Goal: Task Accomplishment & Management: Complete application form

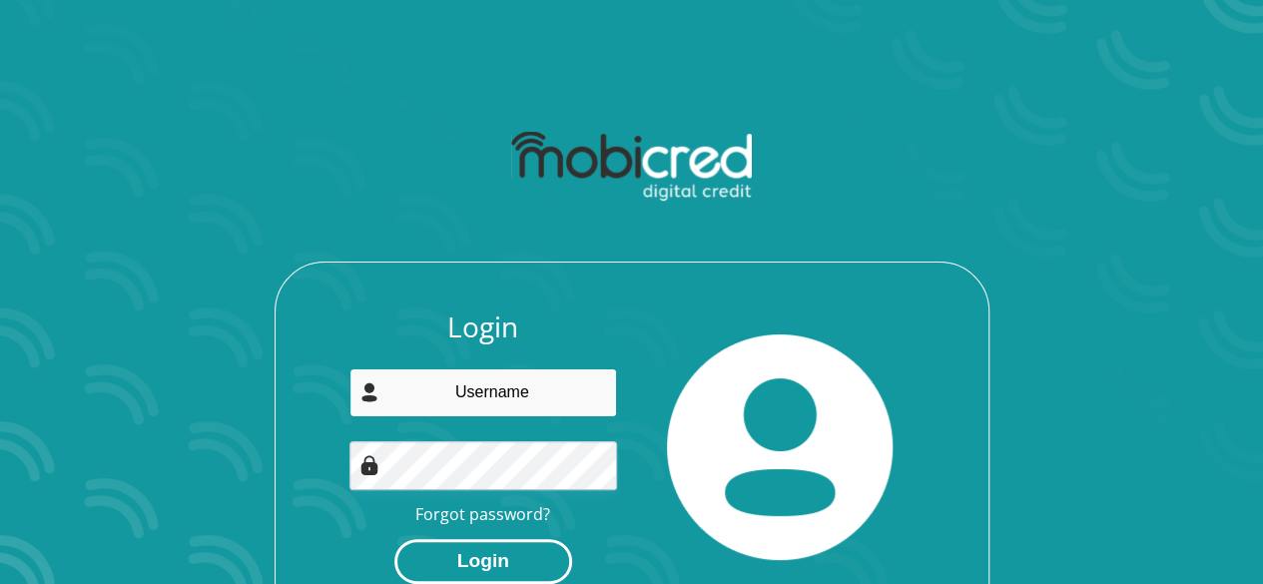
type input "[EMAIL_ADDRESS][DOMAIN_NAME]"
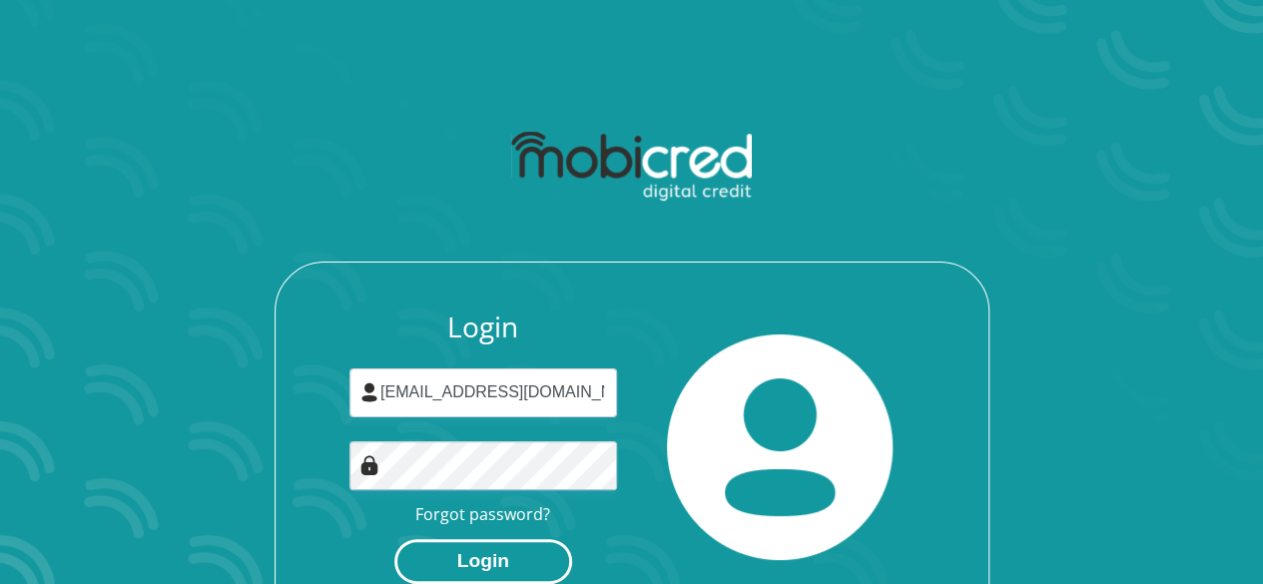
click at [452, 567] on button "Login" at bounding box center [483, 561] width 178 height 45
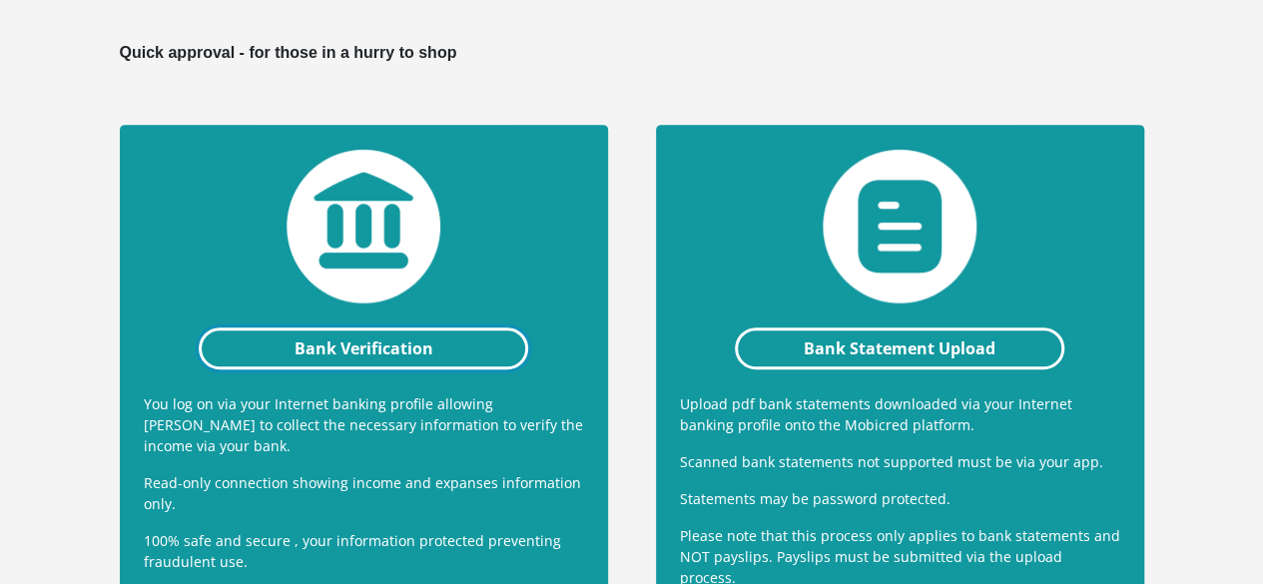
scroll to position [417, 0]
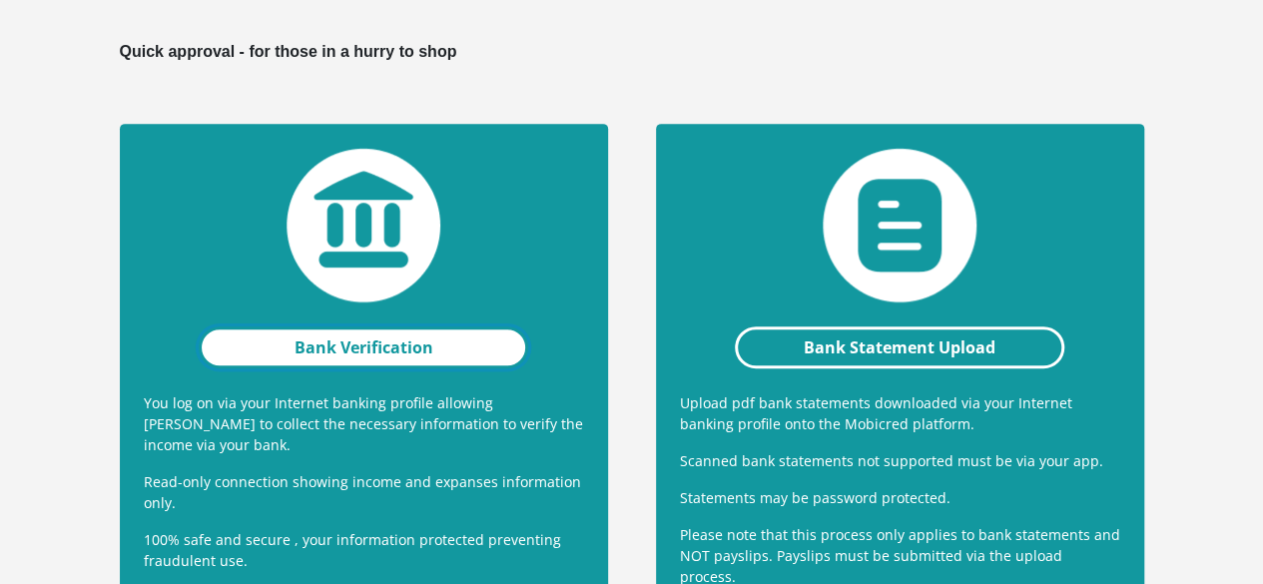
click at [429, 327] on link "Bank Verification" at bounding box center [364, 348] width 331 height 42
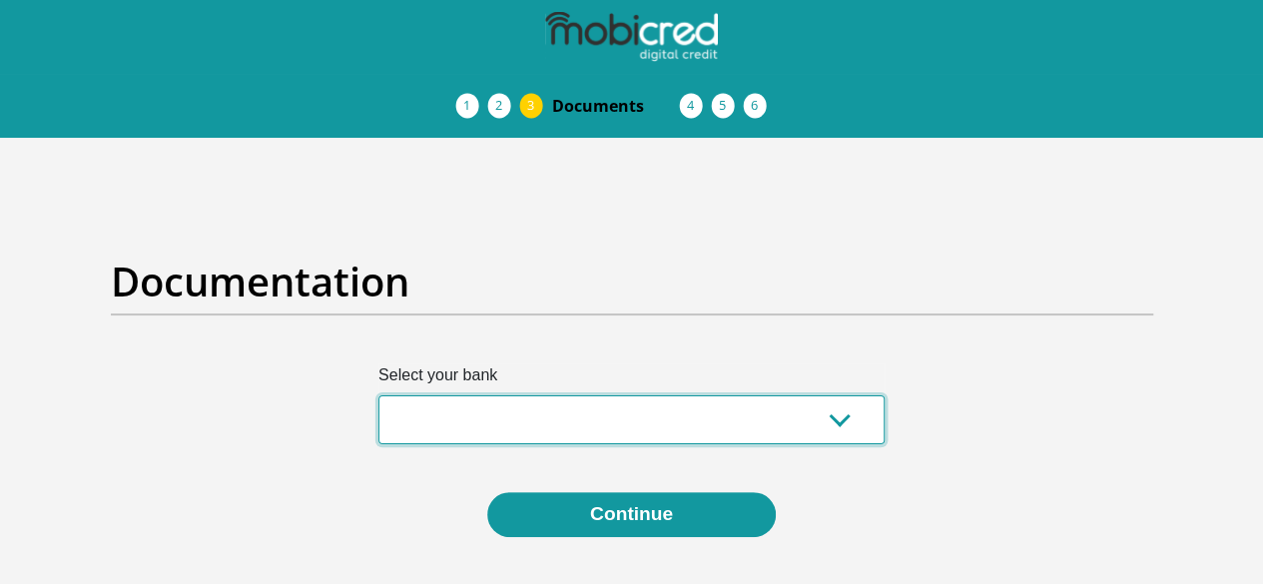
click at [585, 395] on select "Absa Capitec Bank Discovery Bank First National Bank Nedbank Standard Bank Tyme…" at bounding box center [631, 419] width 506 height 49
select select "{"id":"1","title":"First National Bank","institution":"Rand Merchant Bank","ali…"
click at [378, 395] on select "Absa Capitec Bank Discovery Bank First National Bank Nedbank Standard Bank Tyme…" at bounding box center [631, 419] width 506 height 49
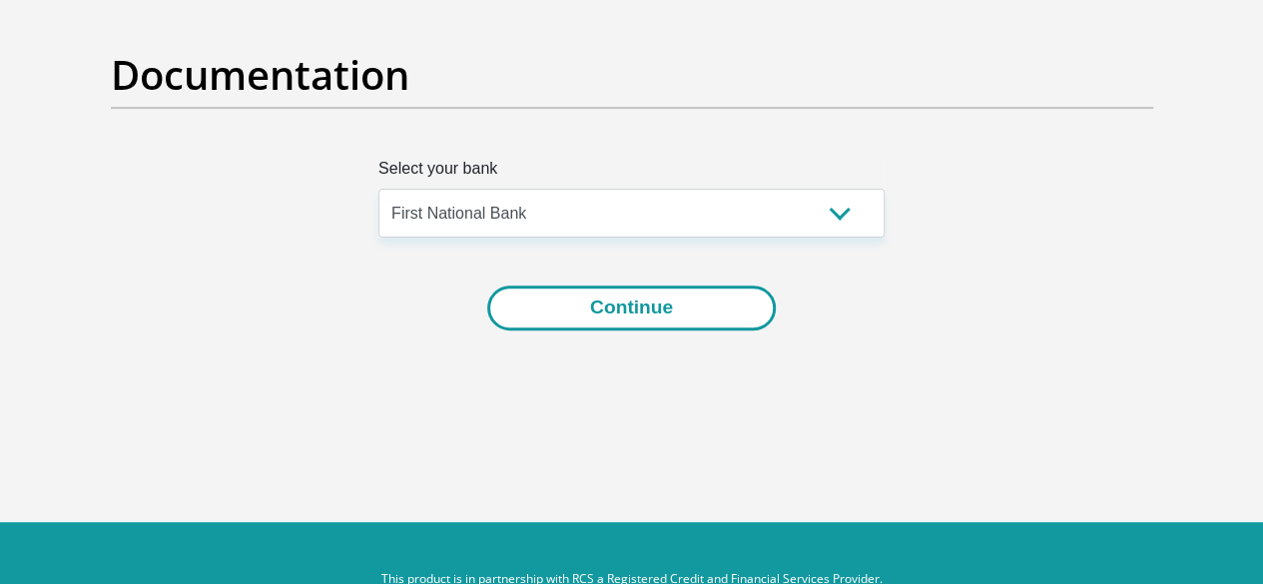
click at [674, 286] on button "Continue" at bounding box center [631, 308] width 289 height 45
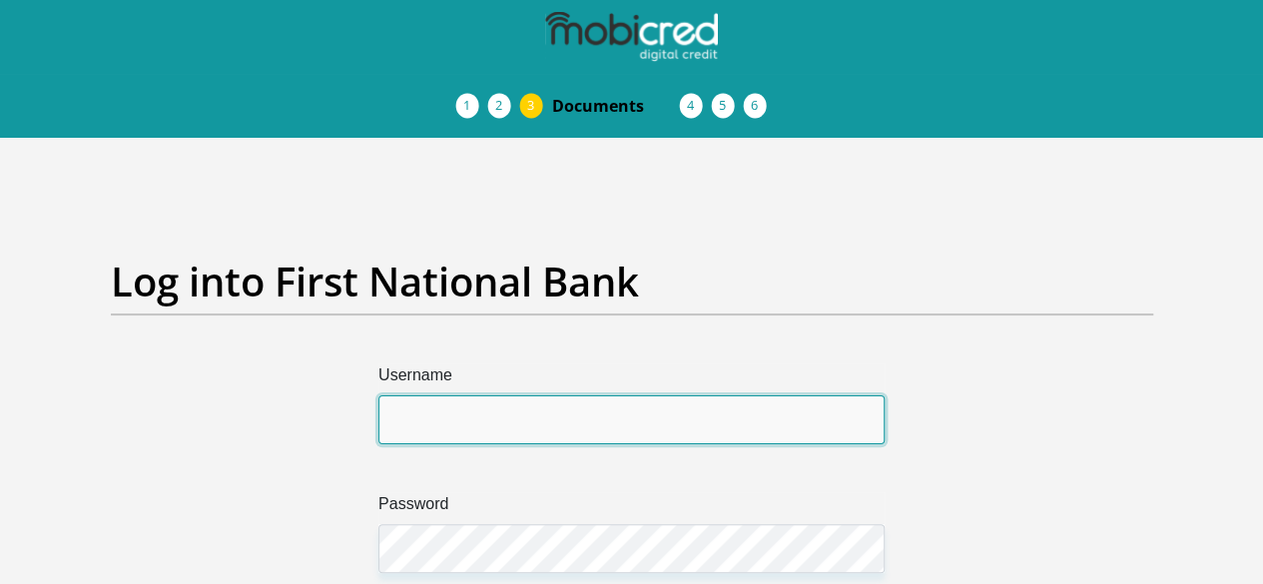
type input "promiseseitshiro@gmail.com"
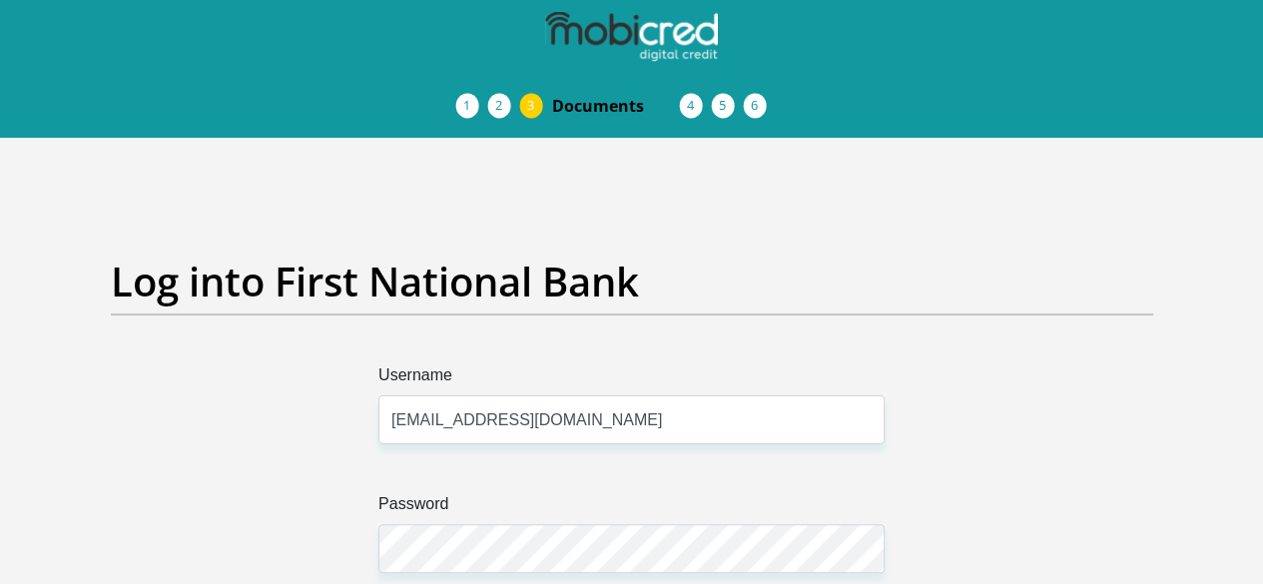
click at [509, 526] on div "Username promiseseitshiro@gmail.com Password" at bounding box center [632, 493] width 536 height 258
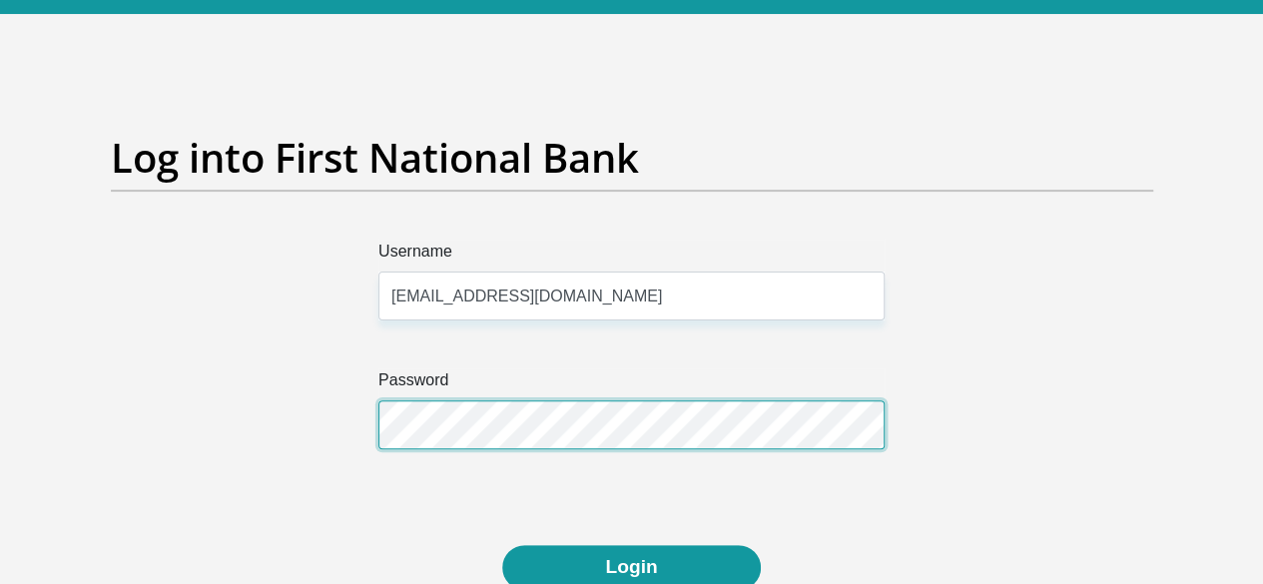
scroll to position [148, 0]
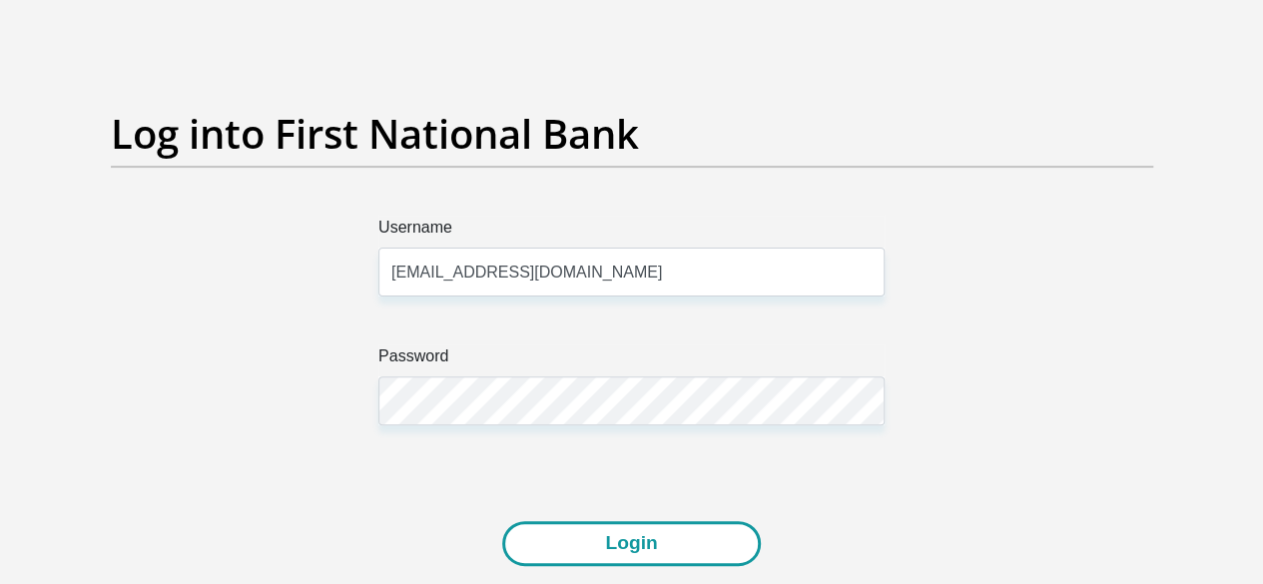
click at [573, 521] on button "Login" at bounding box center [631, 543] width 258 height 45
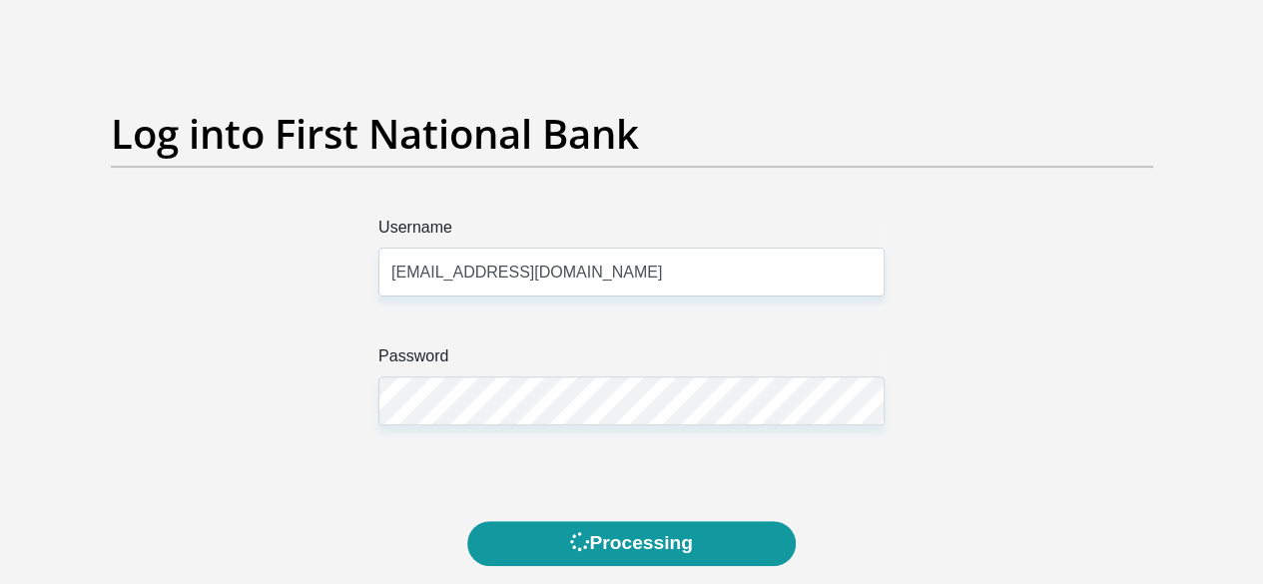
scroll to position [0, 0]
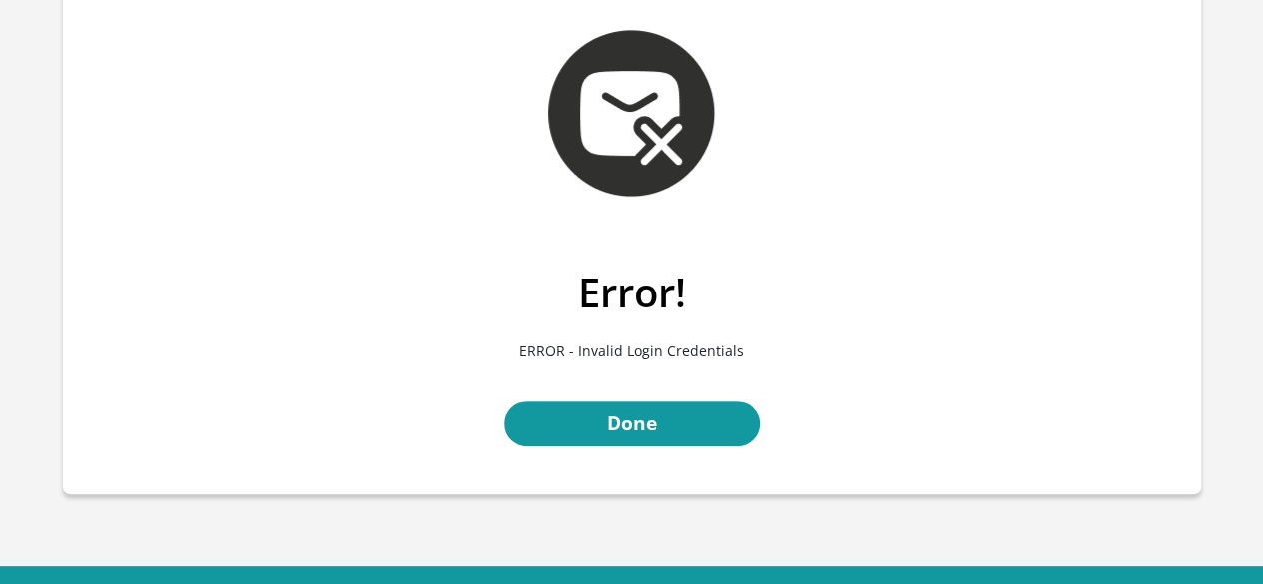
scroll to position [90, 0]
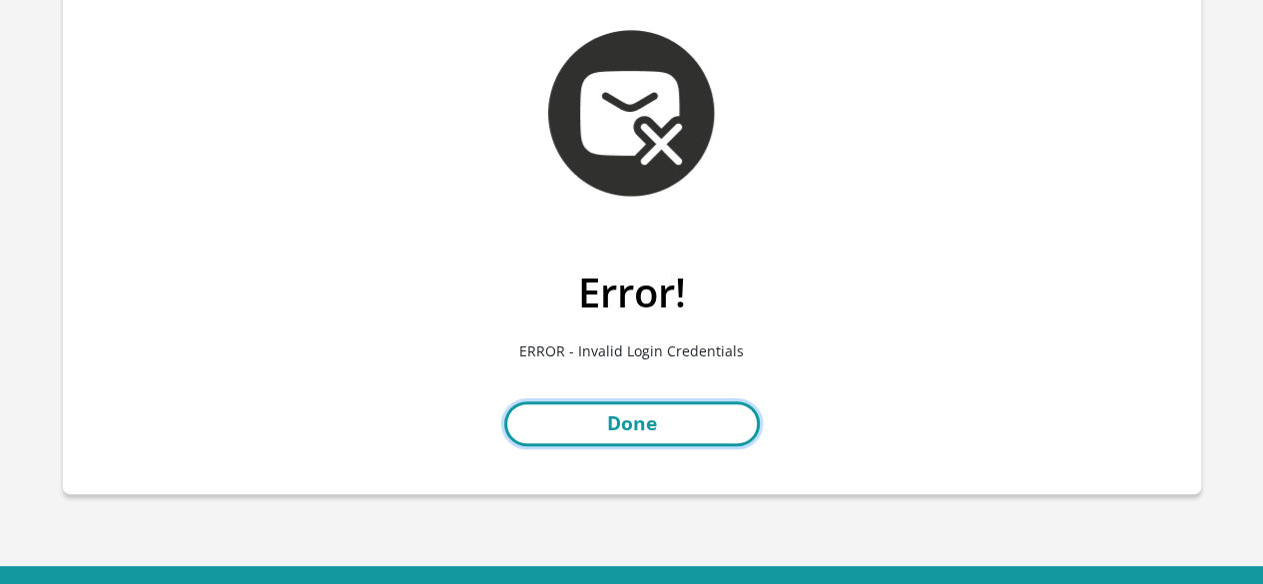
click at [639, 431] on link "Done" at bounding box center [632, 423] width 256 height 45
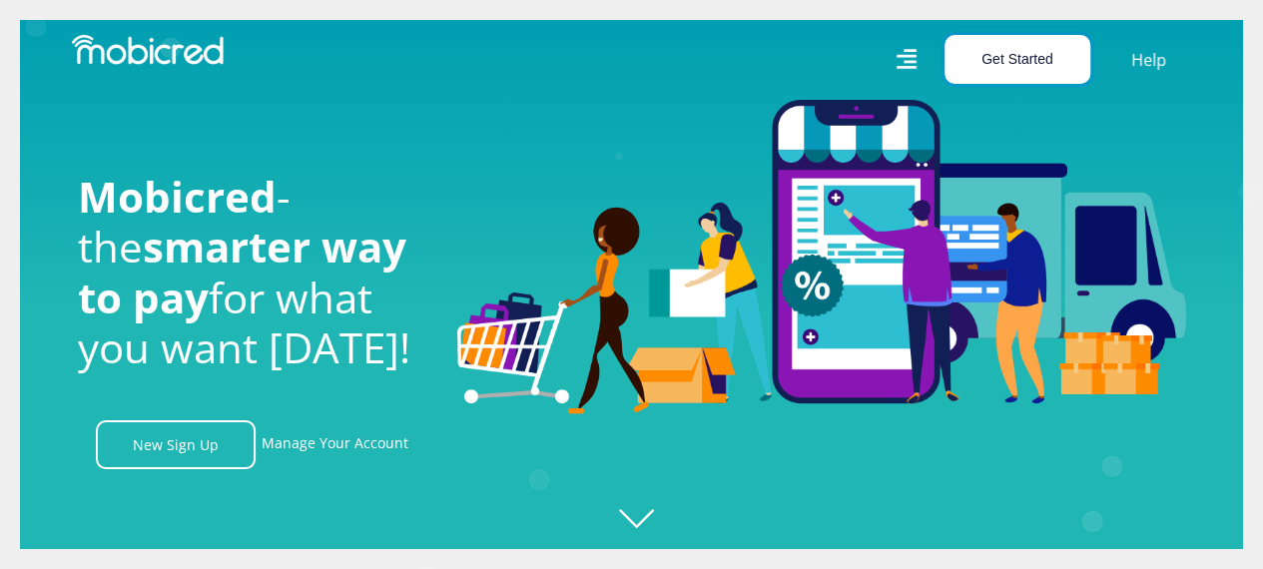
click at [1043, 62] on button "Get Started" at bounding box center [1018, 59] width 146 height 49
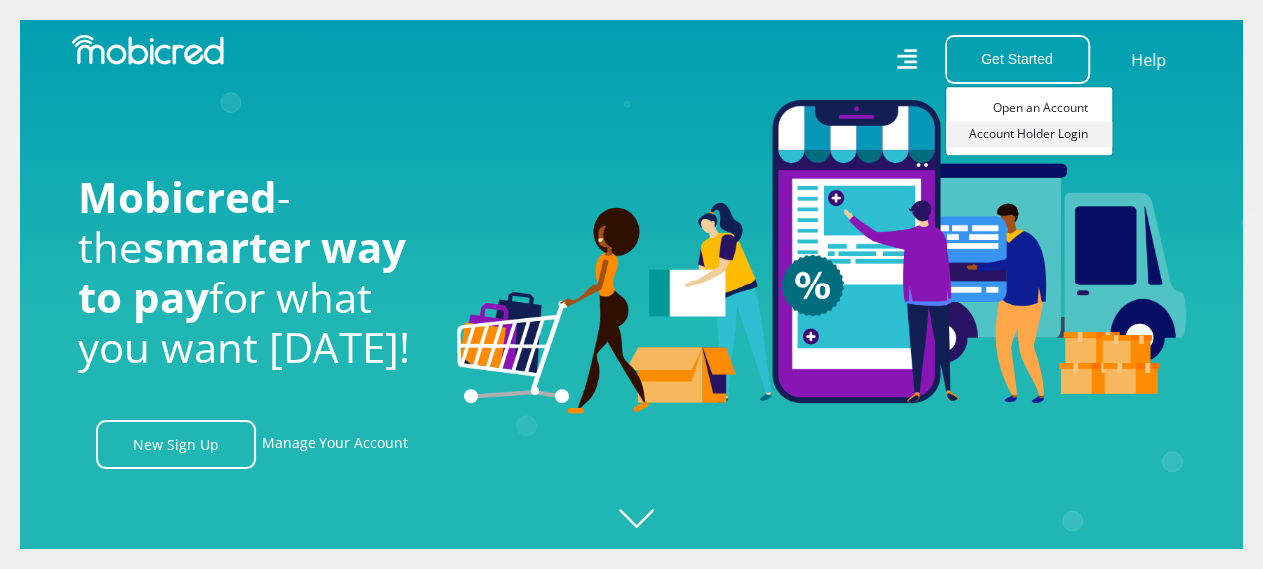
scroll to position [0, 1138]
click at [1015, 125] on link "Account Holder Login" at bounding box center [1029, 134] width 167 height 26
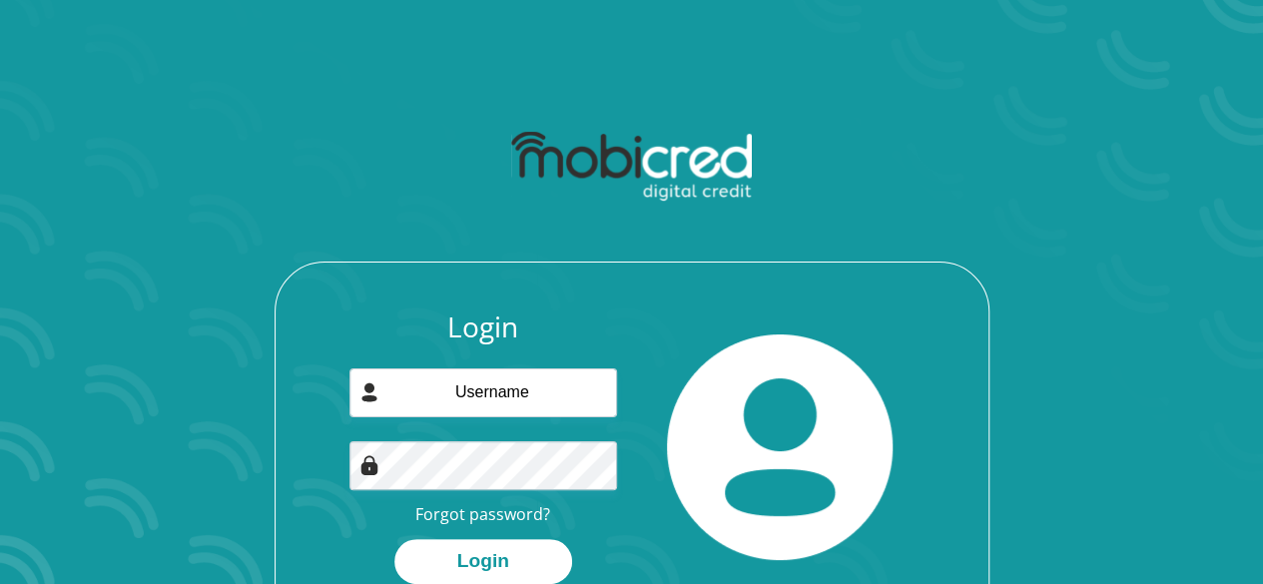
scroll to position [114, 0]
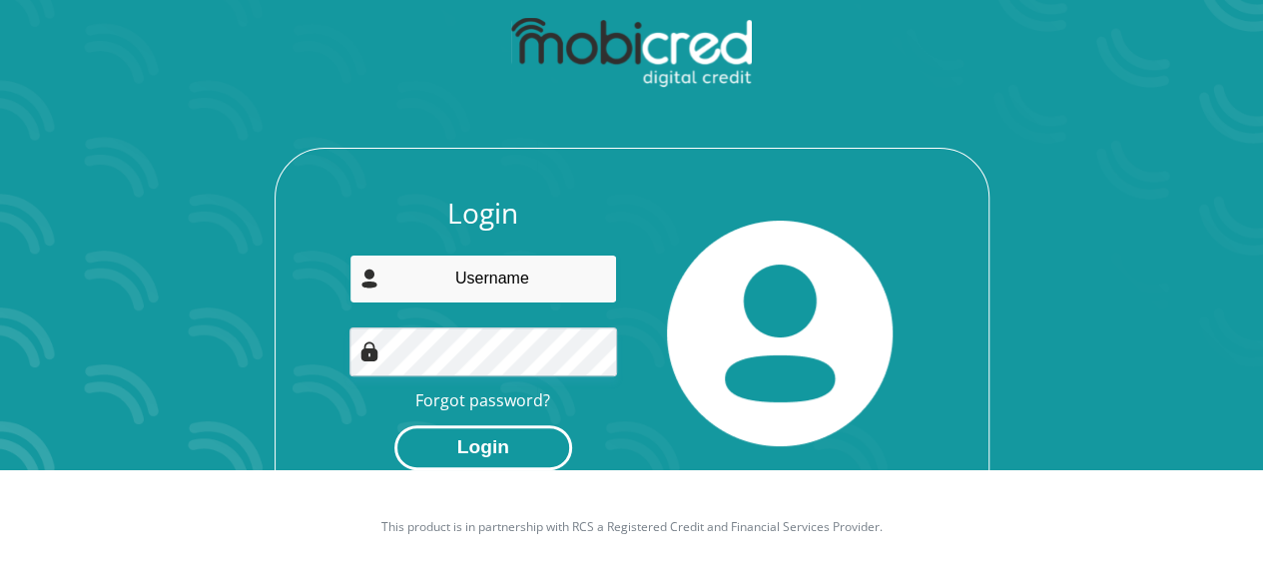
type input "[EMAIL_ADDRESS][DOMAIN_NAME]"
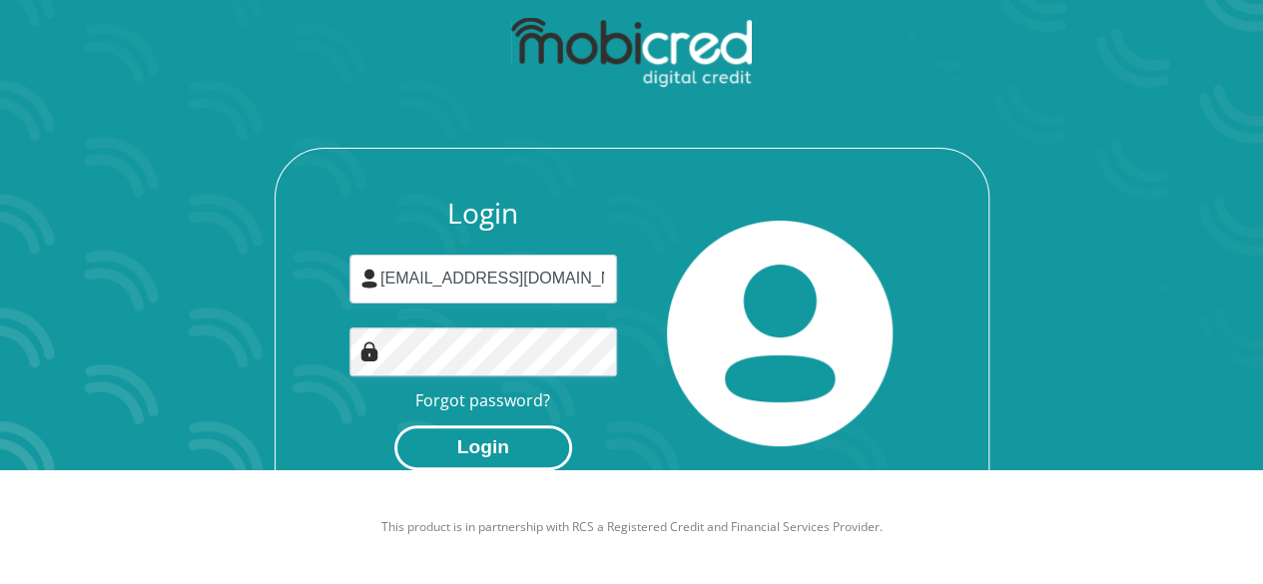
click at [487, 448] on button "Login" at bounding box center [483, 447] width 178 height 45
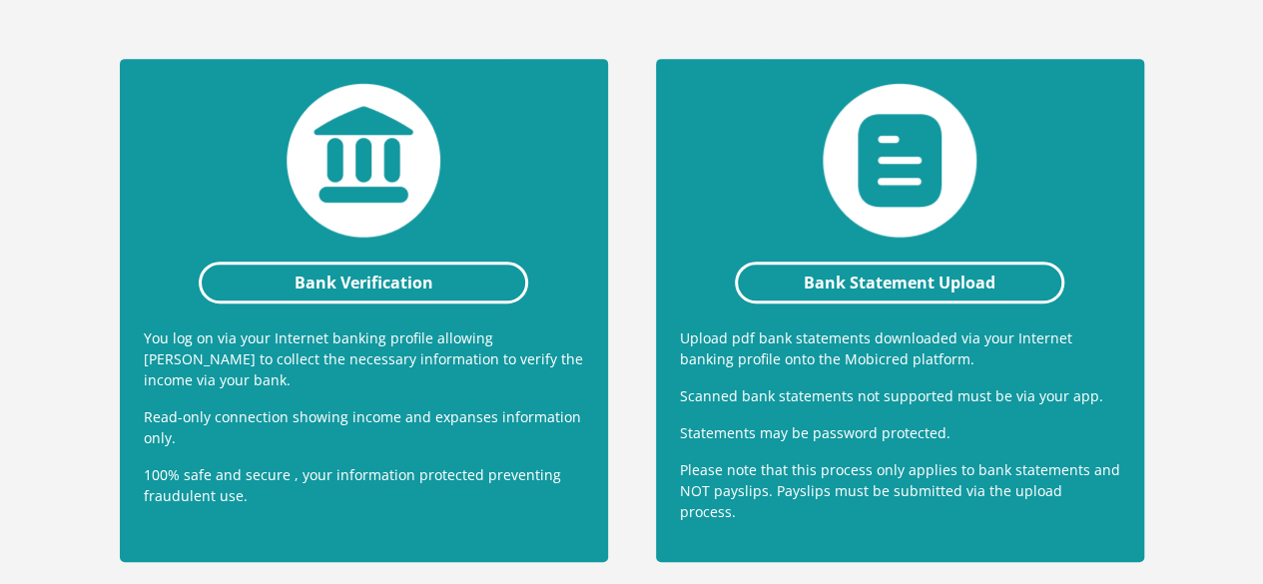
scroll to position [483, 0]
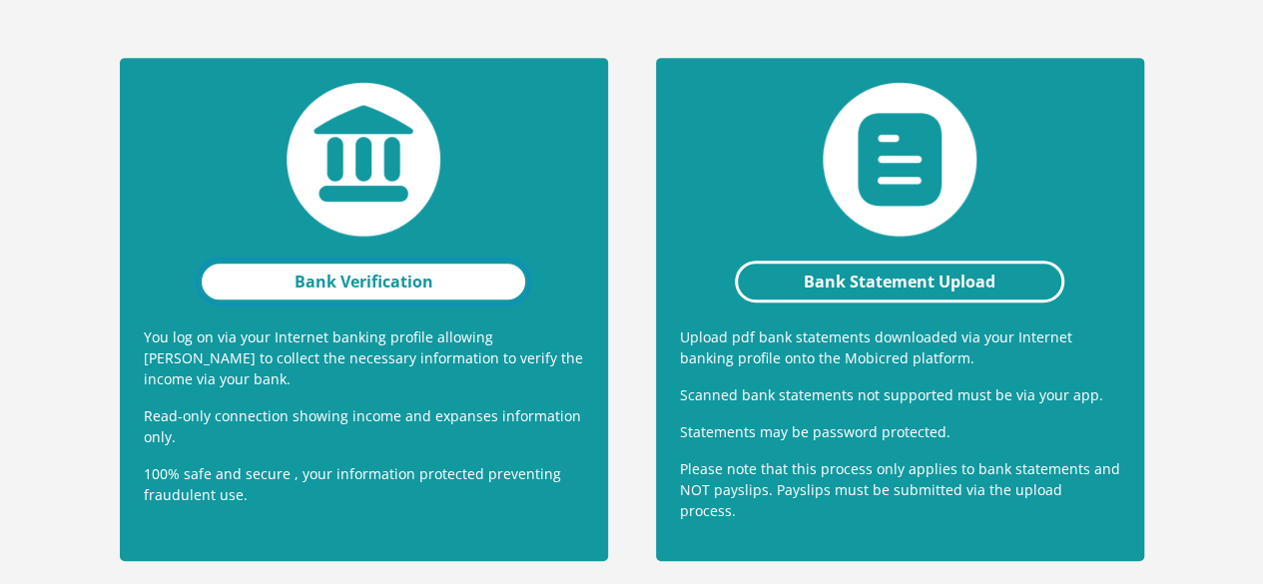
click at [409, 261] on link "Bank Verification" at bounding box center [364, 282] width 331 height 42
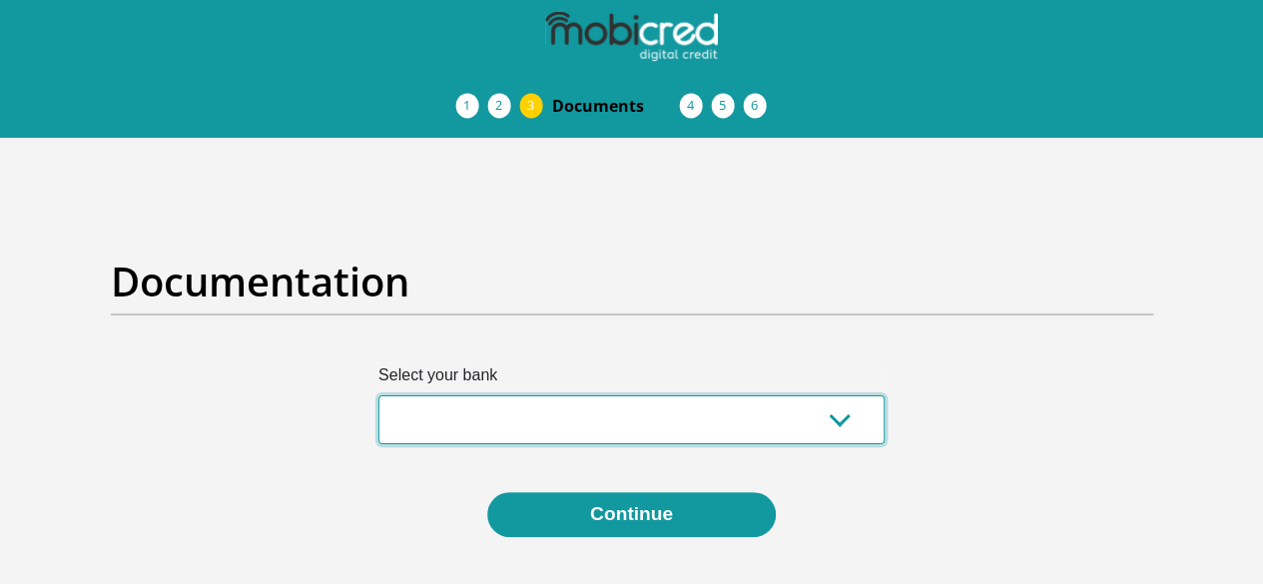
click at [714, 395] on select "Absa Capitec Bank Discovery Bank First National Bank Nedbank Standard Bank Tyme…" at bounding box center [631, 419] width 506 height 49
select select "{"id":"1","title":"First National Bank","institution":"Rand Merchant Bank","ali…"
click at [378, 395] on select "Absa Capitec Bank Discovery Bank First National Bank Nedbank Standard Bank Tyme…" at bounding box center [631, 419] width 506 height 49
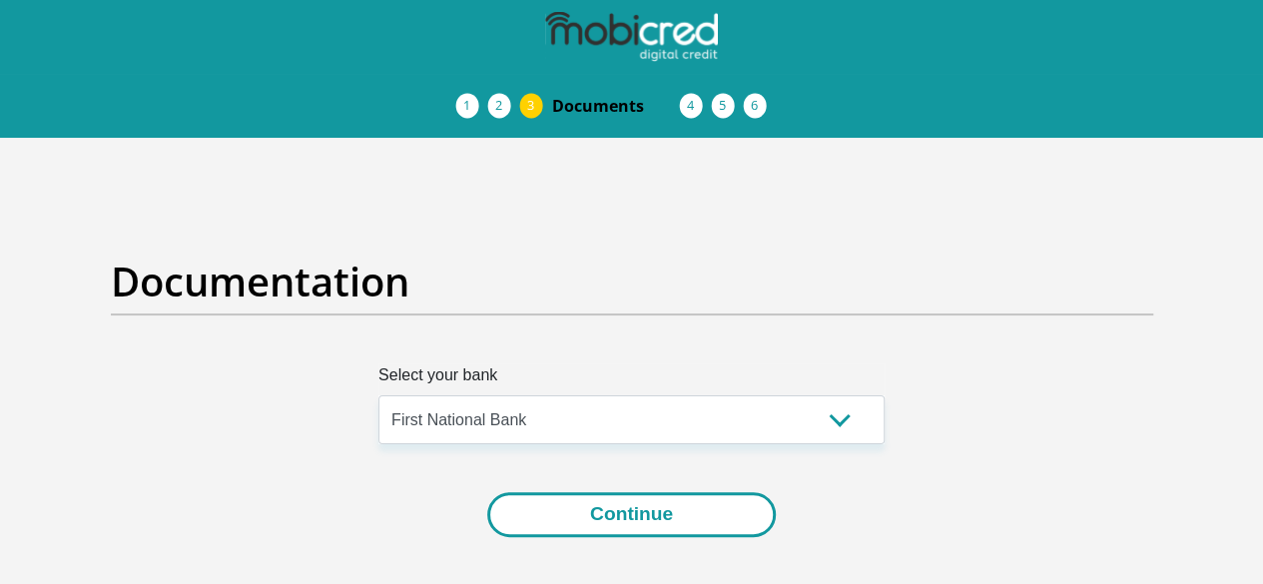
click at [605, 492] on button "Continue" at bounding box center [631, 514] width 289 height 45
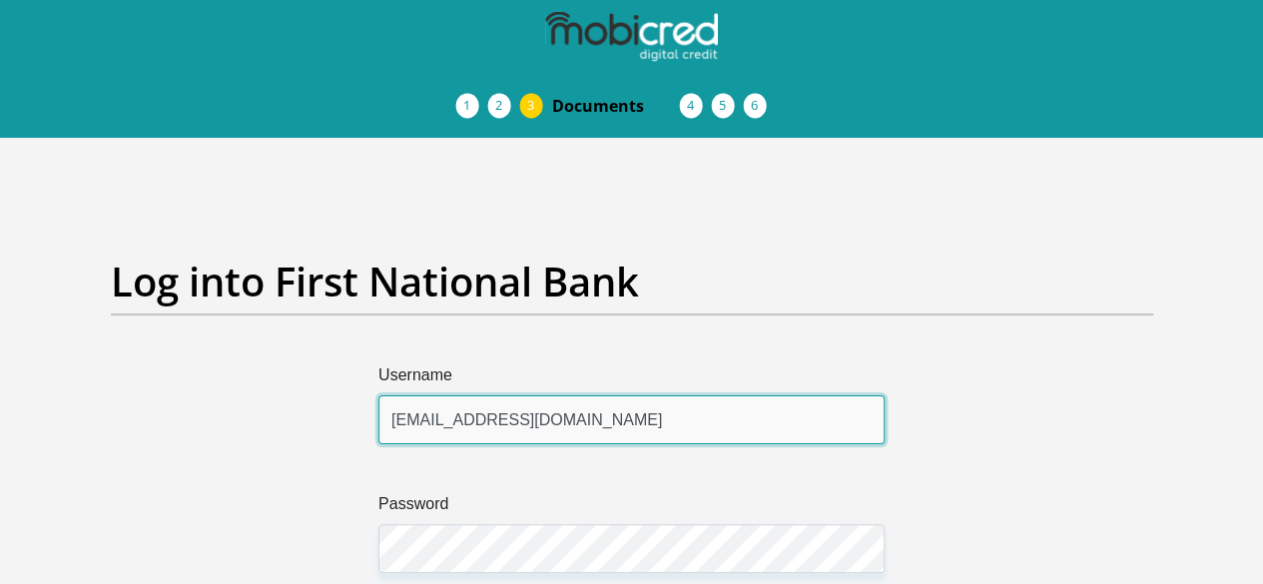
click at [630, 395] on input "promiseseitshiro@gmail.com" at bounding box center [631, 419] width 506 height 49
type input "p"
type input "tseitshiro1998"
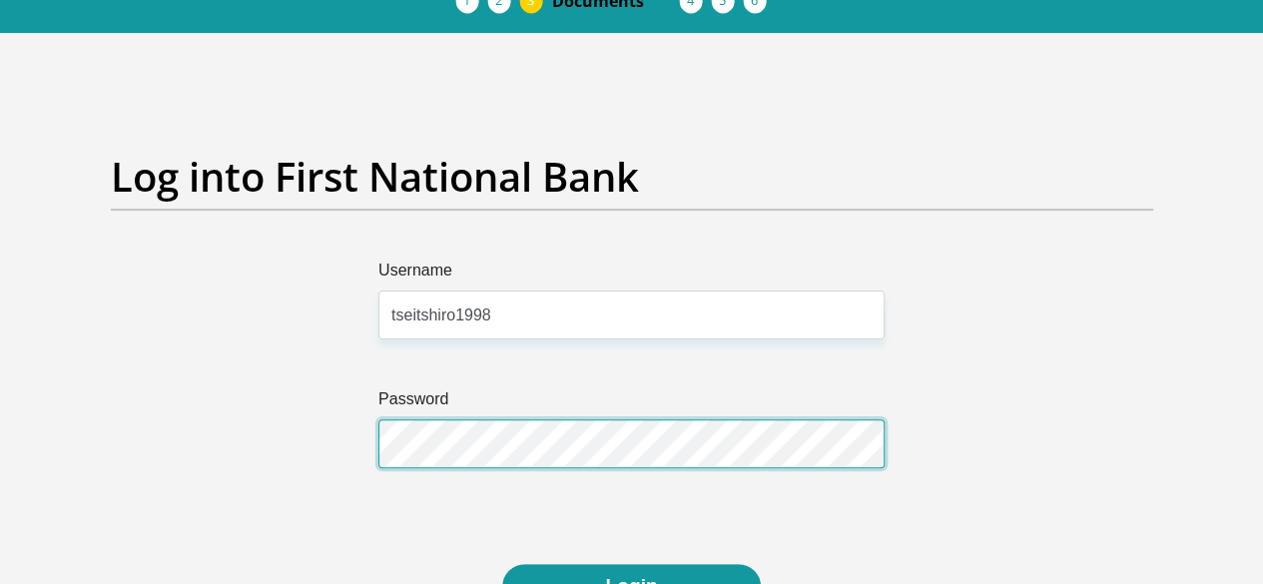
scroll to position [147, 0]
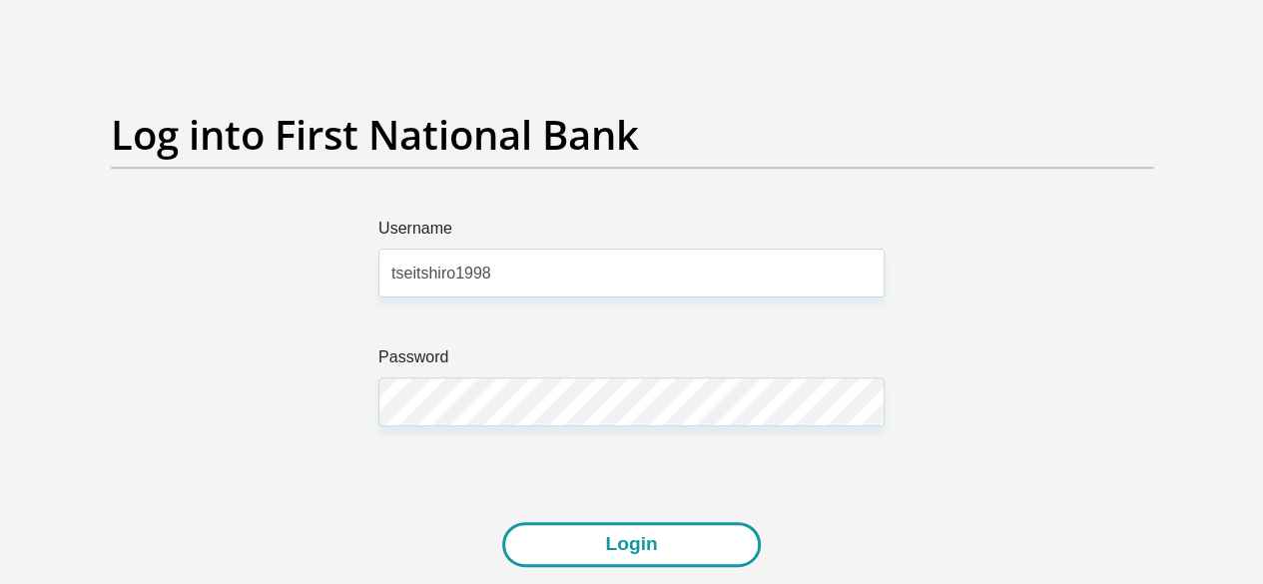
click at [559, 522] on button "Login" at bounding box center [631, 544] width 258 height 45
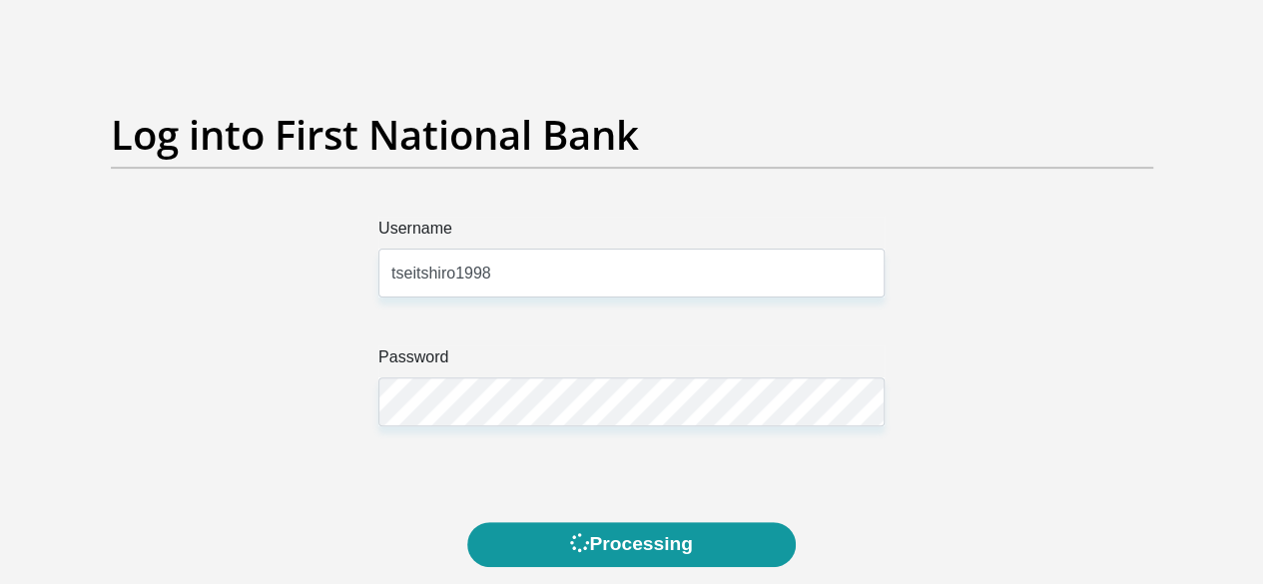
scroll to position [0, 0]
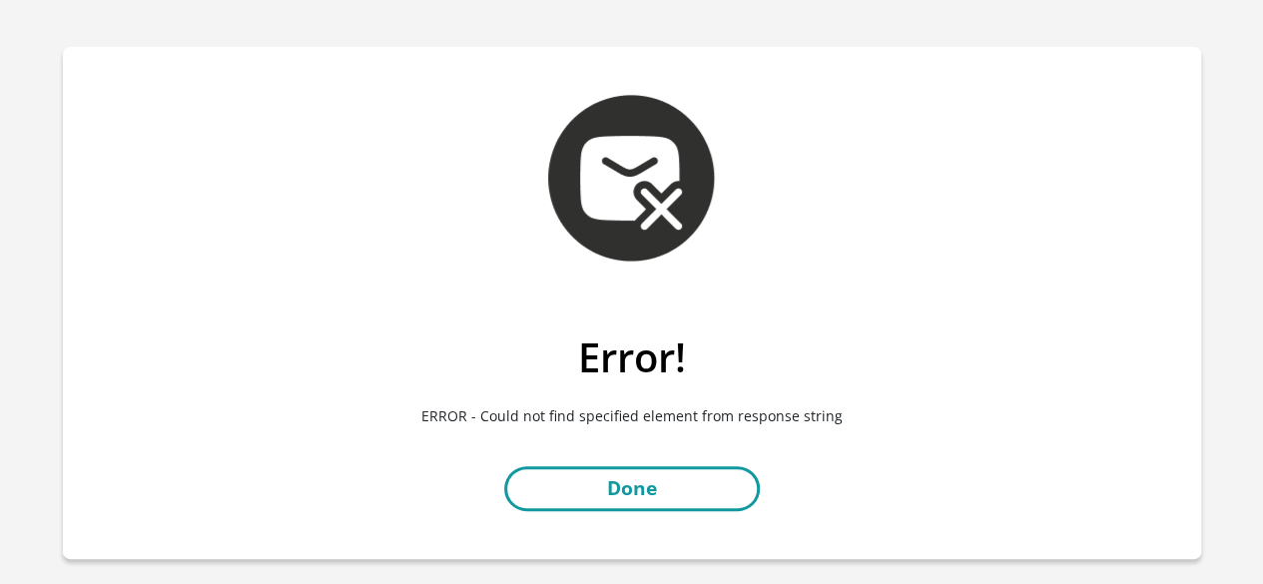
scroll to position [26, 0]
click at [687, 494] on link "Done" at bounding box center [632, 487] width 256 height 45
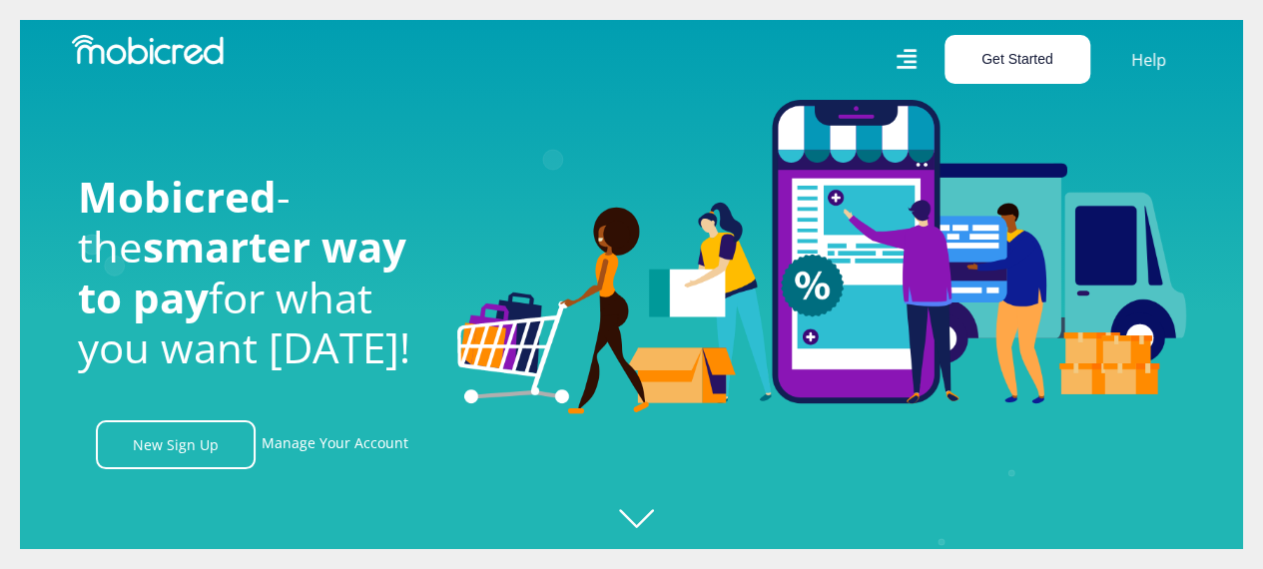
scroll to position [0, 4554]
click at [1008, 69] on button "Get Started" at bounding box center [1018, 59] width 146 height 49
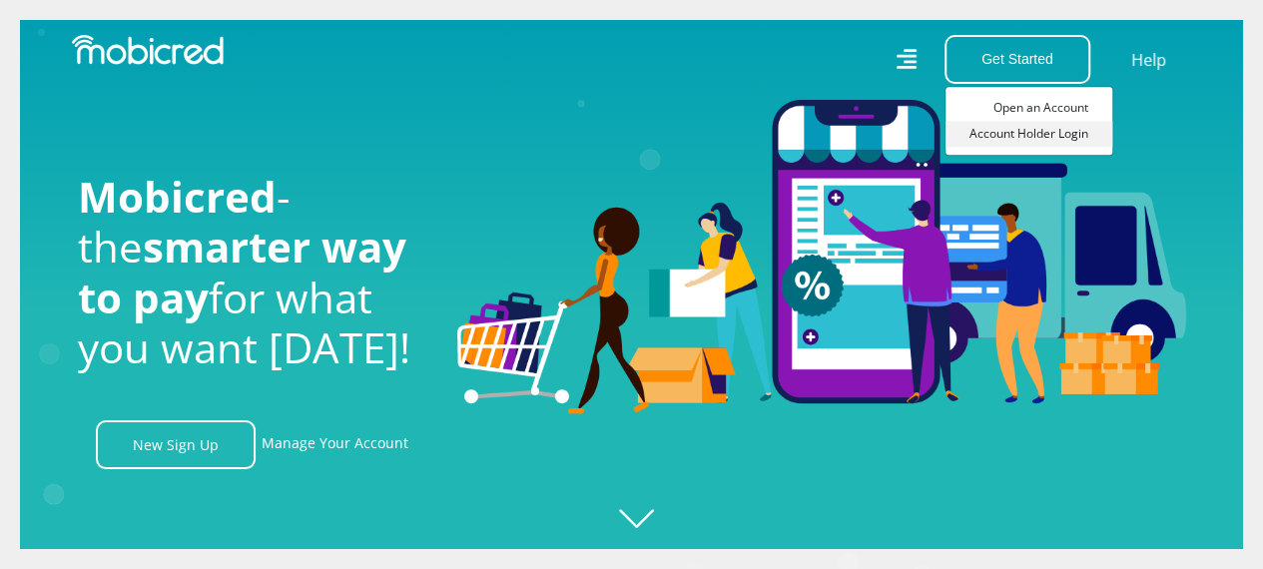
click at [1006, 133] on link "Account Holder Login" at bounding box center [1029, 134] width 167 height 26
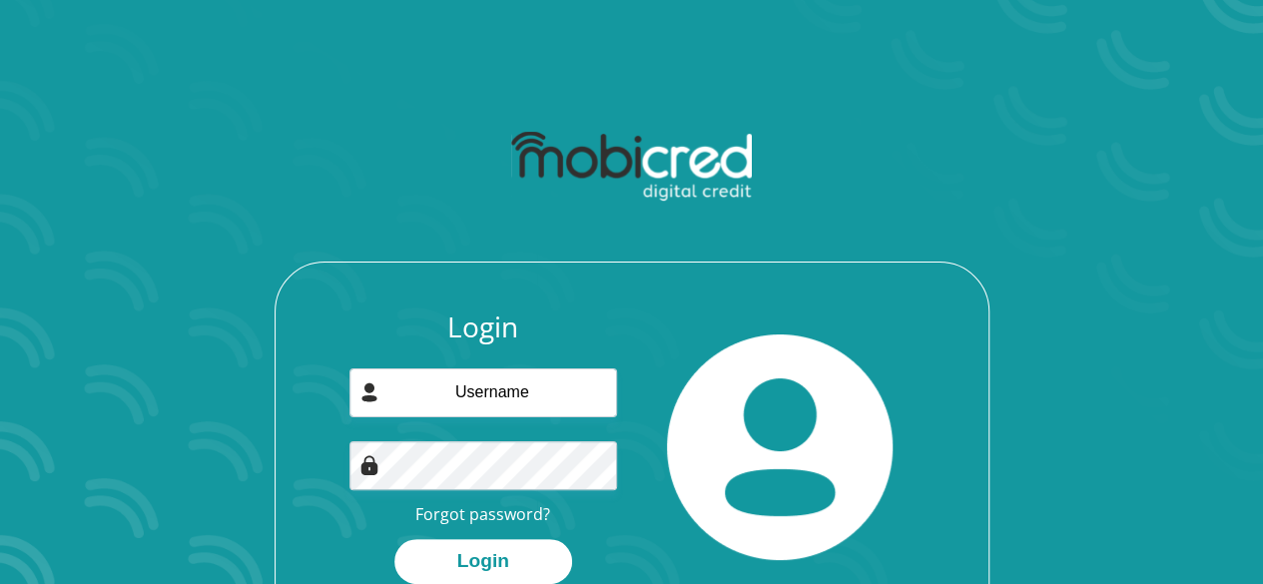
scroll to position [114, 0]
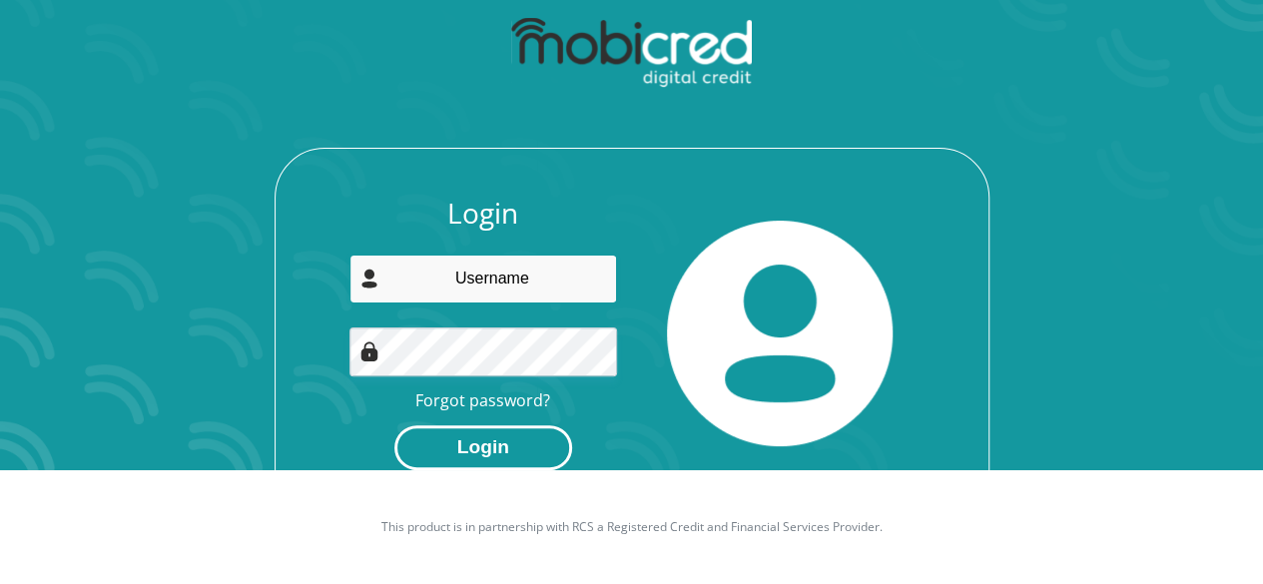
type input "promiseseitshiro@gmail.com"
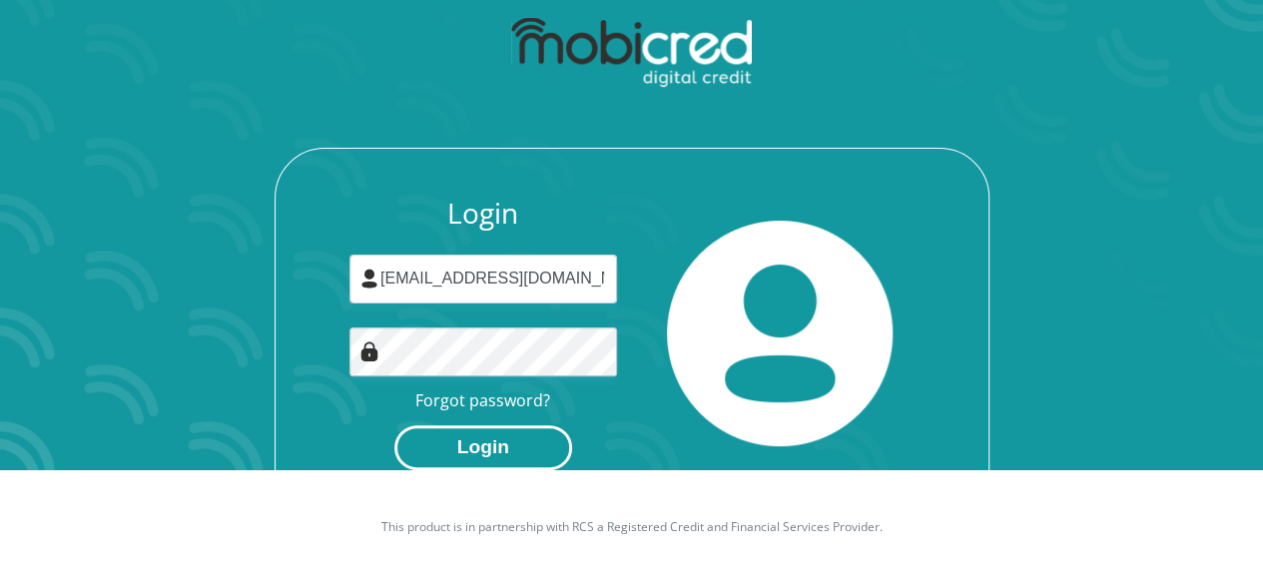
click at [462, 459] on button "Login" at bounding box center [483, 447] width 178 height 45
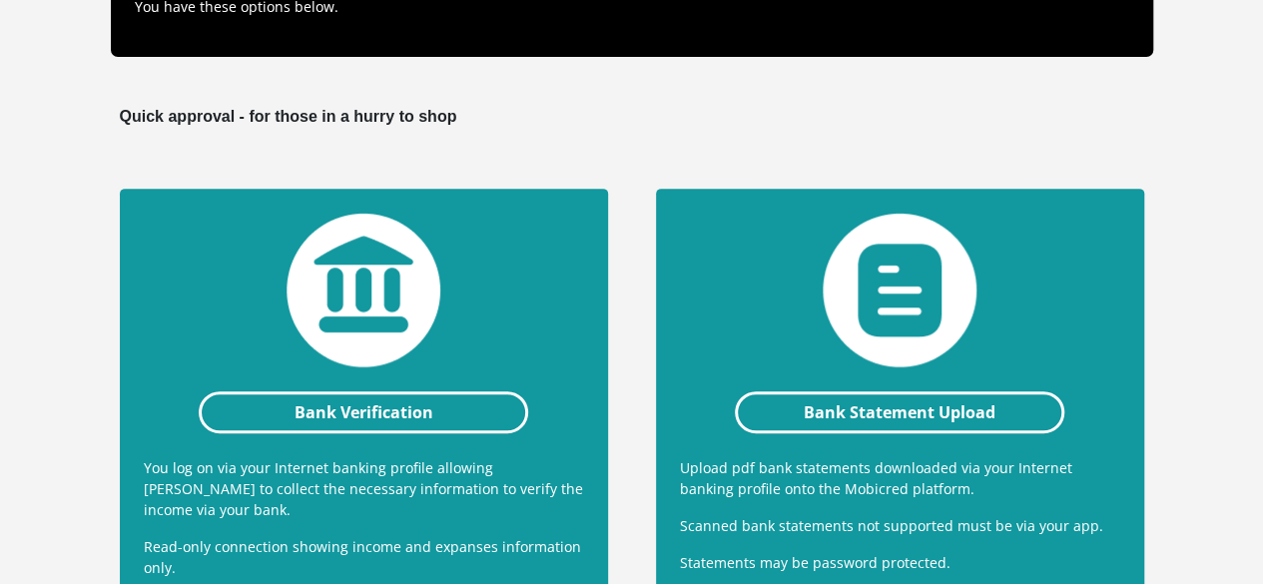
scroll to position [354, 0]
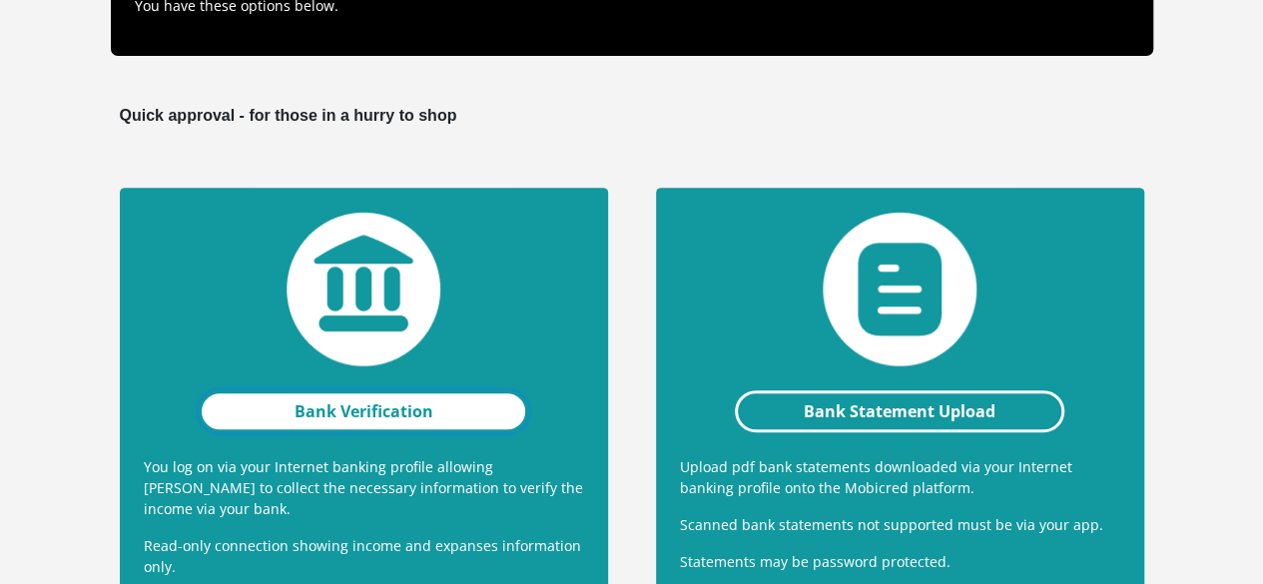
click at [438, 390] on link "Bank Verification" at bounding box center [364, 411] width 331 height 42
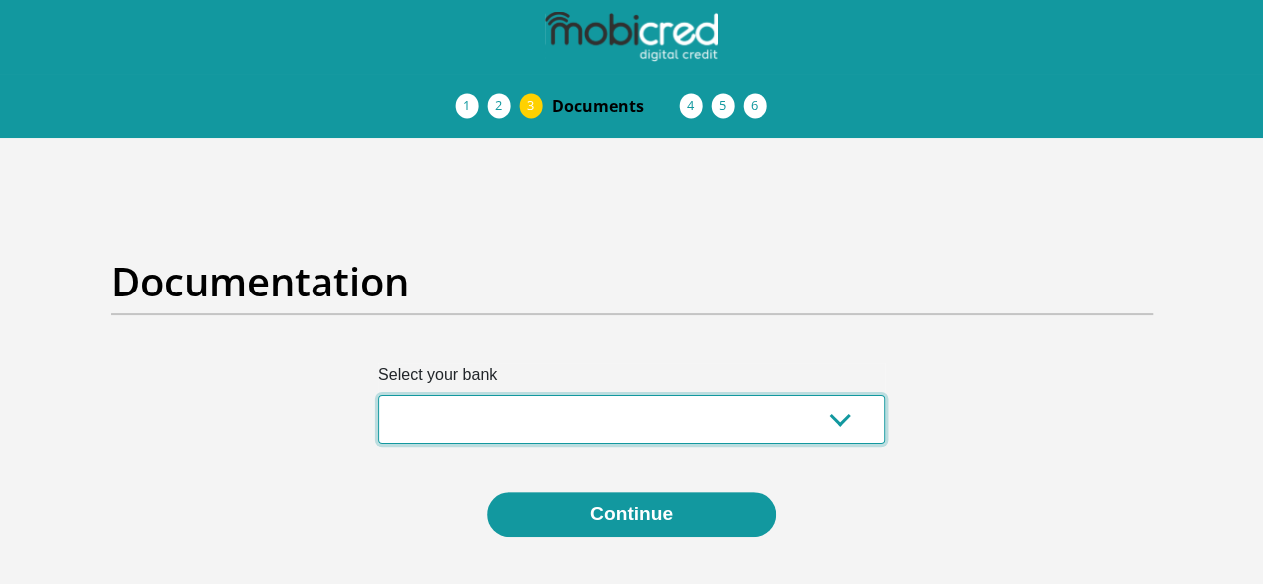
drag, startPoint x: 0, startPoint y: 0, endPoint x: 438, endPoint y: 358, distance: 565.7
click at [438, 395] on select "Absa Capitec Bank Discovery Bank First National Bank Nedbank Standard Bank Tyme…" at bounding box center [631, 419] width 506 height 49
select select "{"id":"1","title":"First National Bank","institution":"Rand Merchant Bank","ali…"
click at [378, 395] on select "Absa Capitec Bank Discovery Bank First National Bank Nedbank Standard Bank Tyme…" at bounding box center [631, 419] width 506 height 49
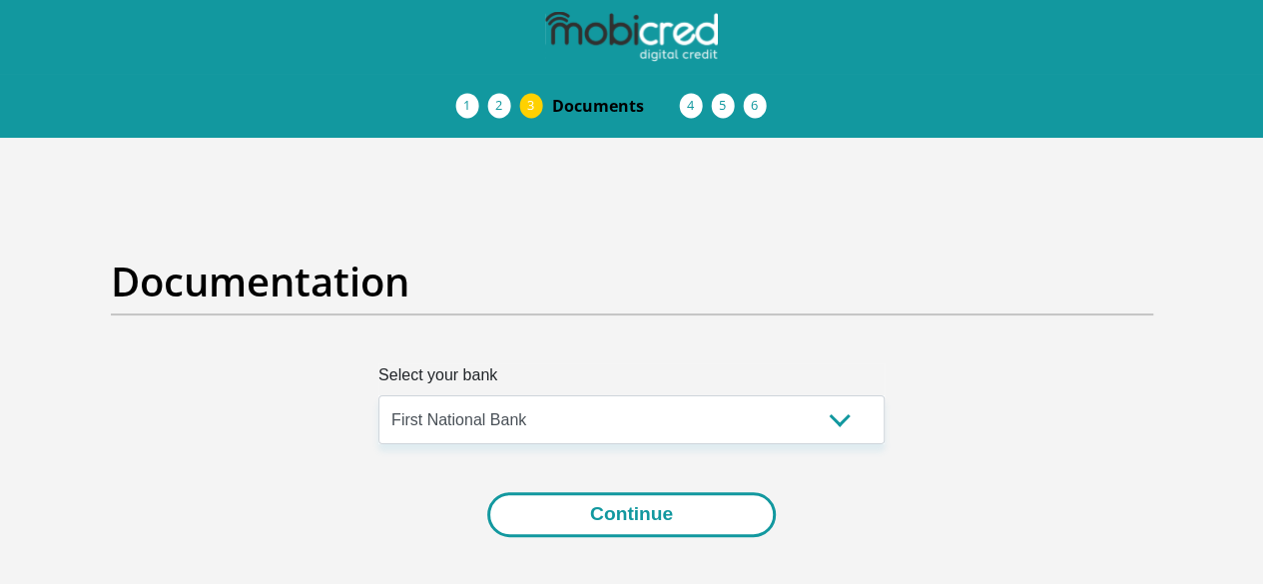
click at [579, 492] on button "Continue" at bounding box center [631, 514] width 289 height 45
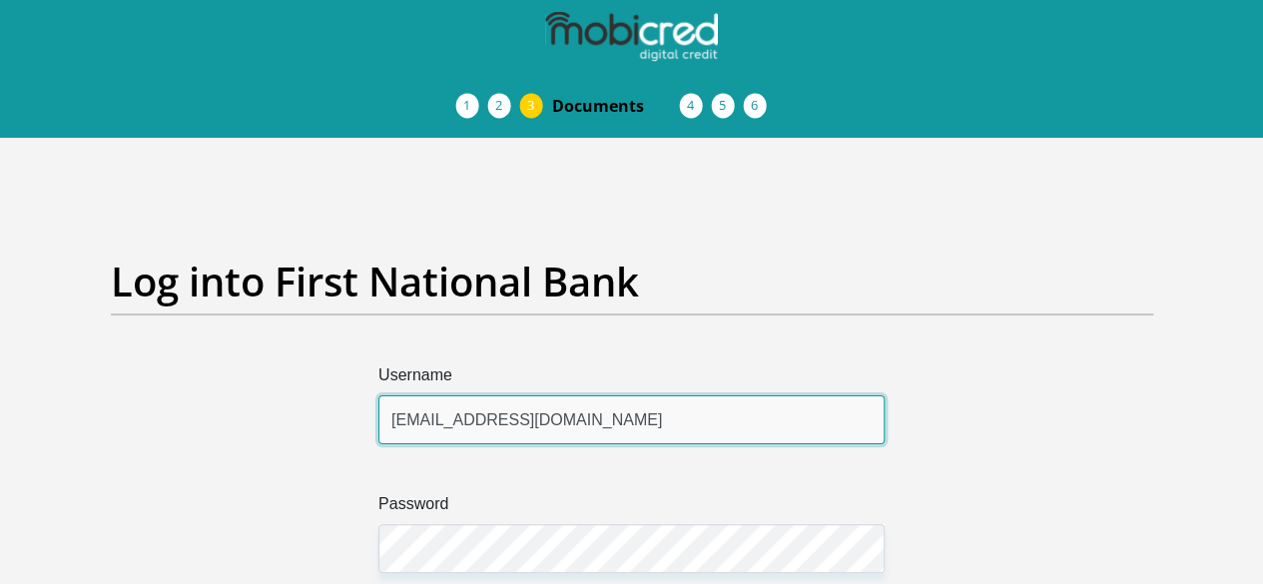
click at [621, 395] on input "promiseseitshiro@gmail.com" at bounding box center [631, 419] width 506 height 49
type input "p"
type input "tseitshiro1998"
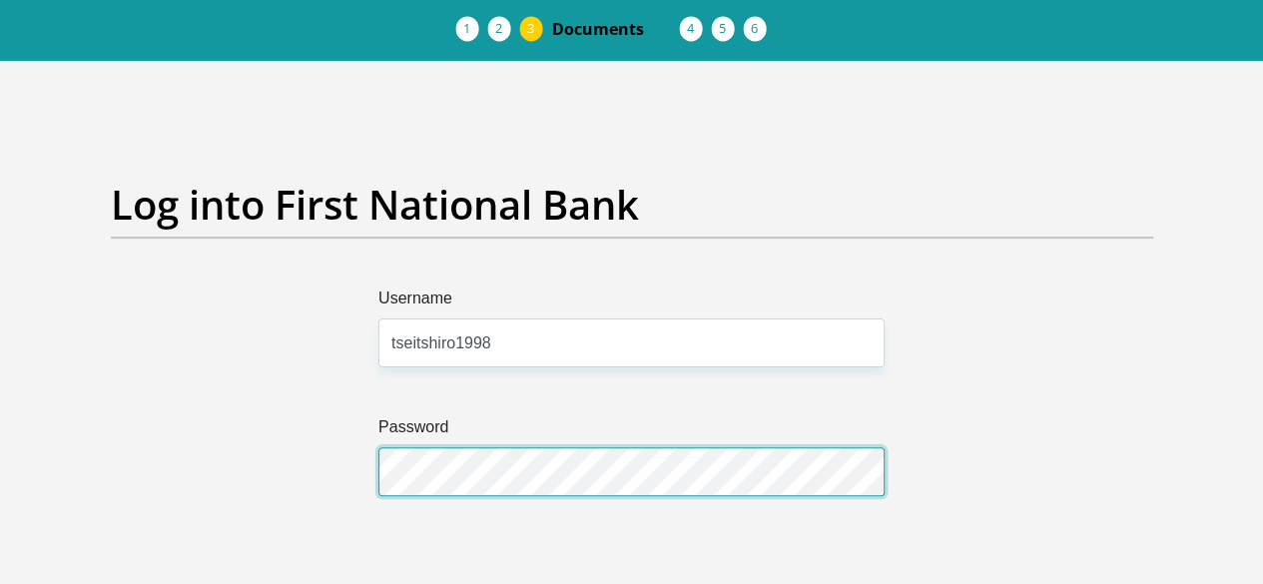
scroll to position [78, 0]
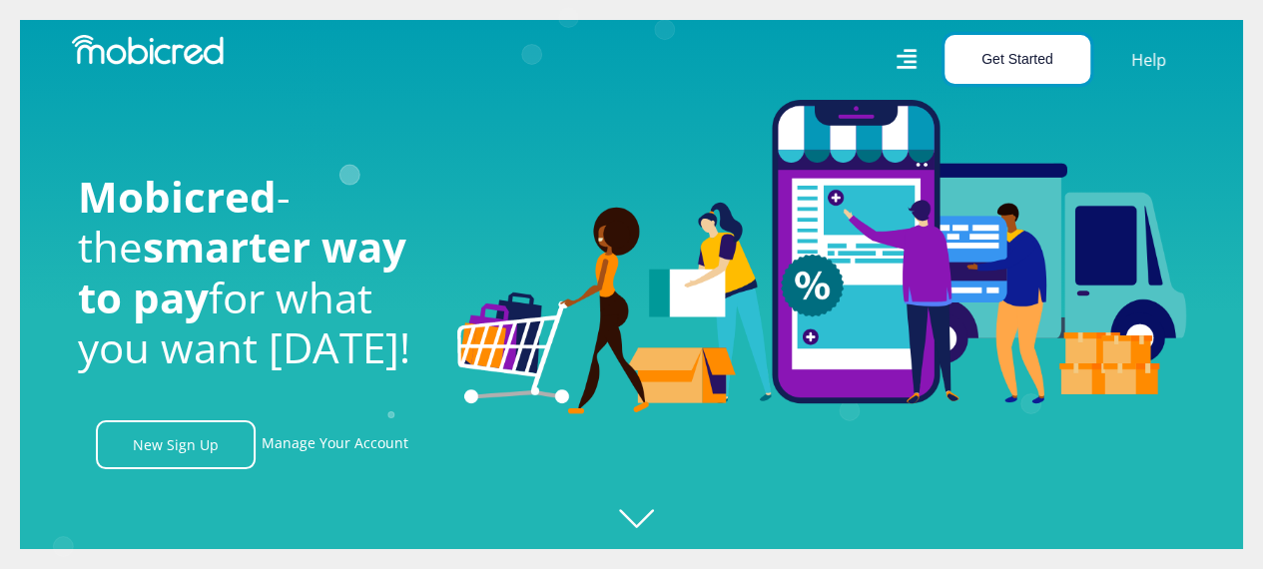
click at [1026, 57] on button "Get Started" at bounding box center [1018, 59] width 146 height 49
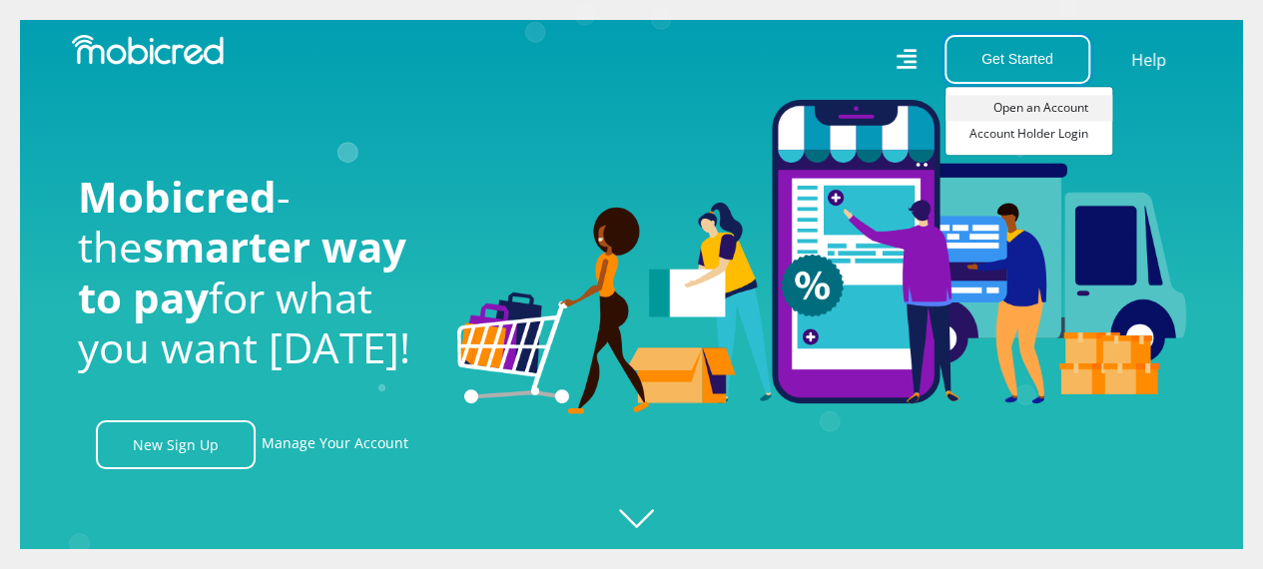
scroll to position [0, 1423]
click at [1009, 133] on link "Account Holder Login" at bounding box center [1029, 134] width 167 height 26
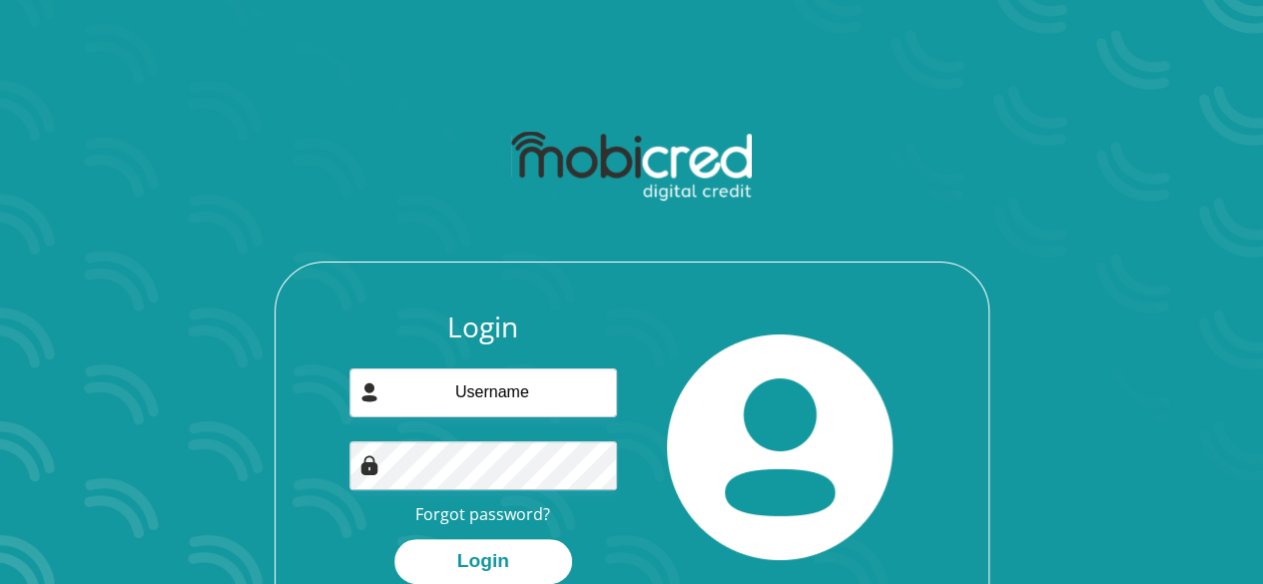
scroll to position [114, 0]
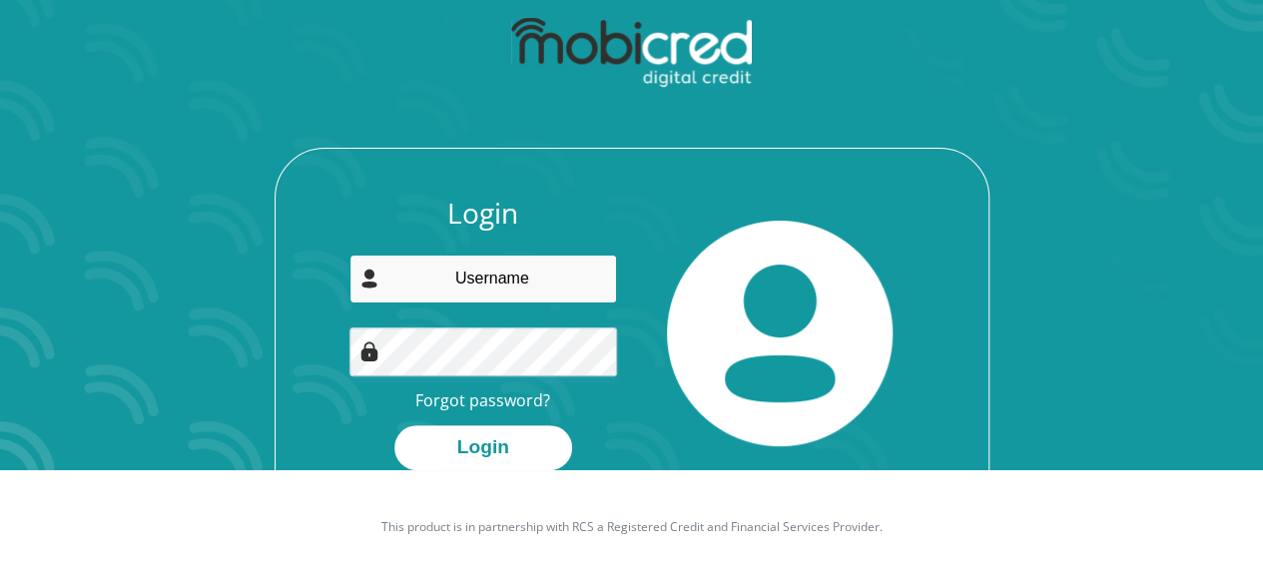
type input "promiseseitshiro@gmail.com"
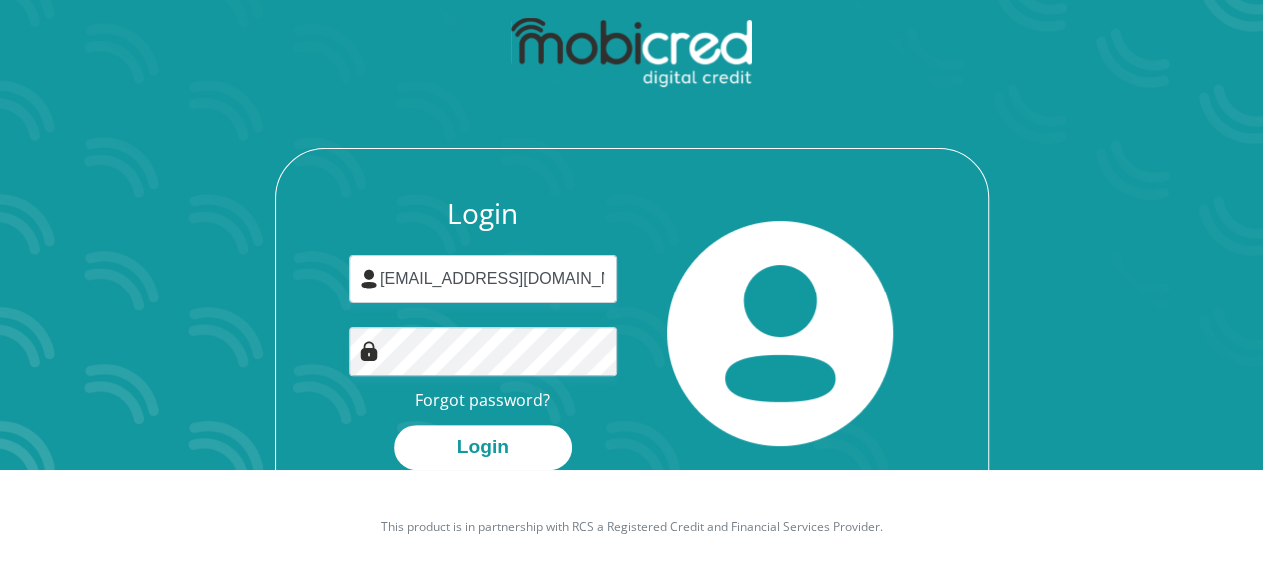
click at [483, 458] on button "Login" at bounding box center [483, 447] width 178 height 45
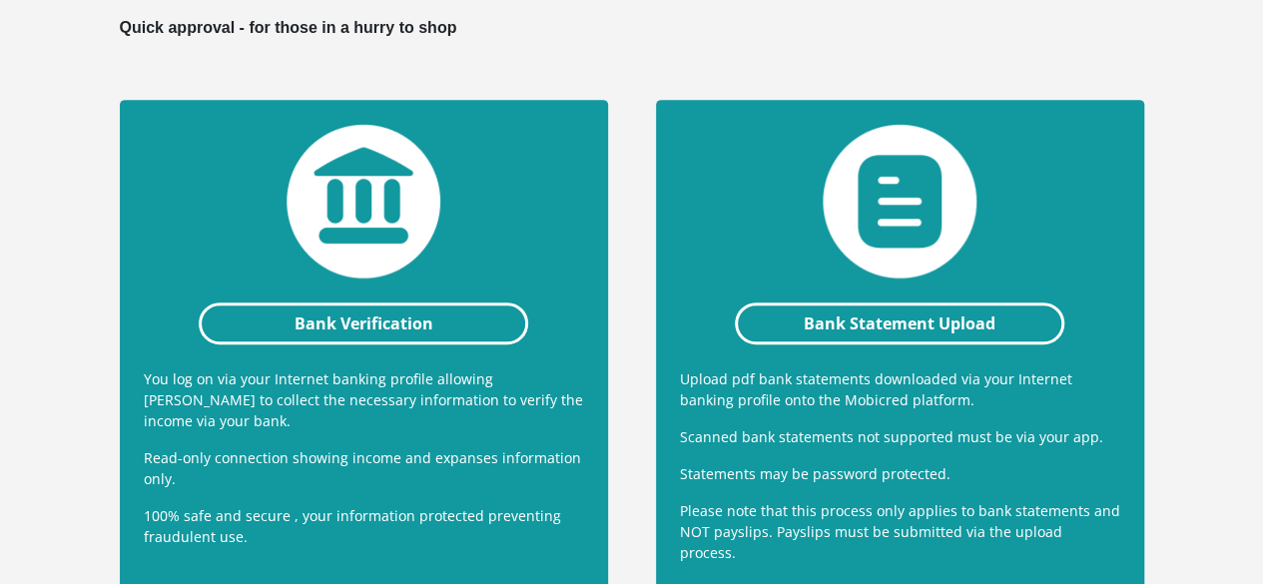
scroll to position [442, 0]
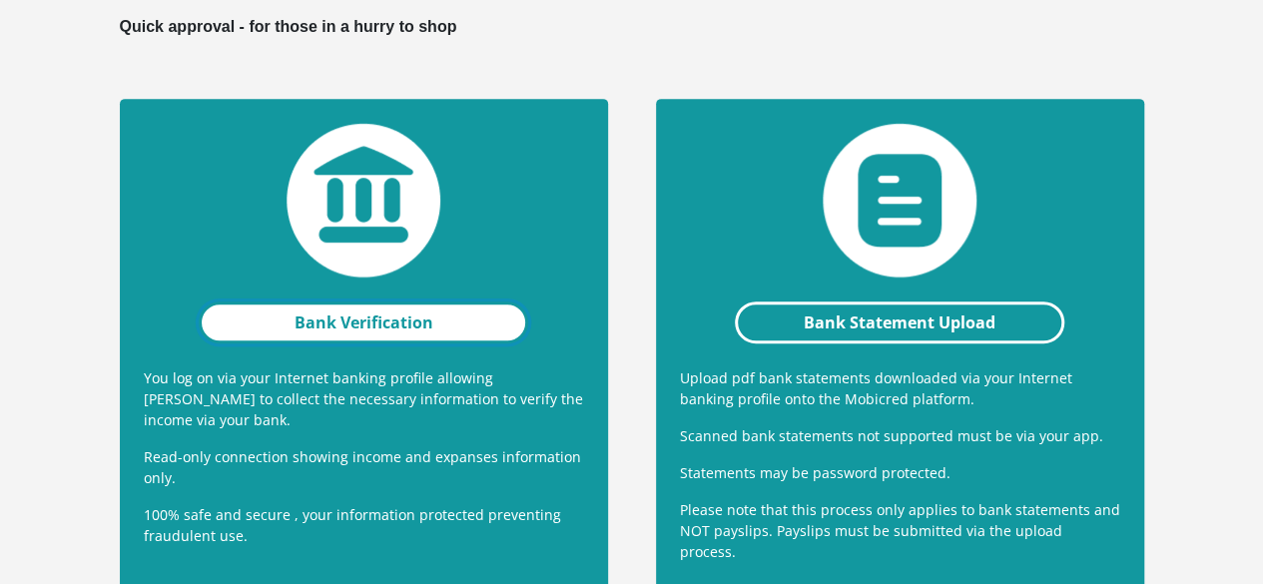
click at [399, 302] on link "Bank Verification" at bounding box center [364, 323] width 331 height 42
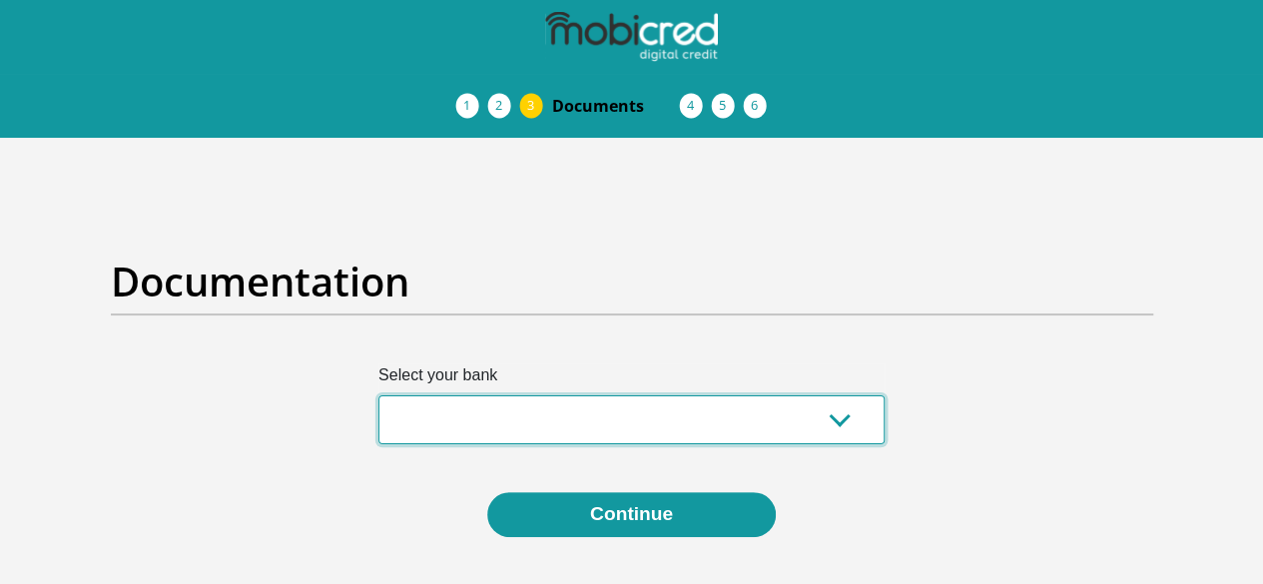
click at [641, 395] on select "Absa Capitec Bank Discovery Bank First National Bank Nedbank Standard Bank Tyme…" at bounding box center [631, 419] width 506 height 49
select select "{"id":"1","title":"First National Bank","institution":"Rand Merchant Bank","ali…"
click at [378, 395] on select "Absa Capitec Bank Discovery Bank First National Bank Nedbank Standard Bank Tyme…" at bounding box center [631, 419] width 506 height 49
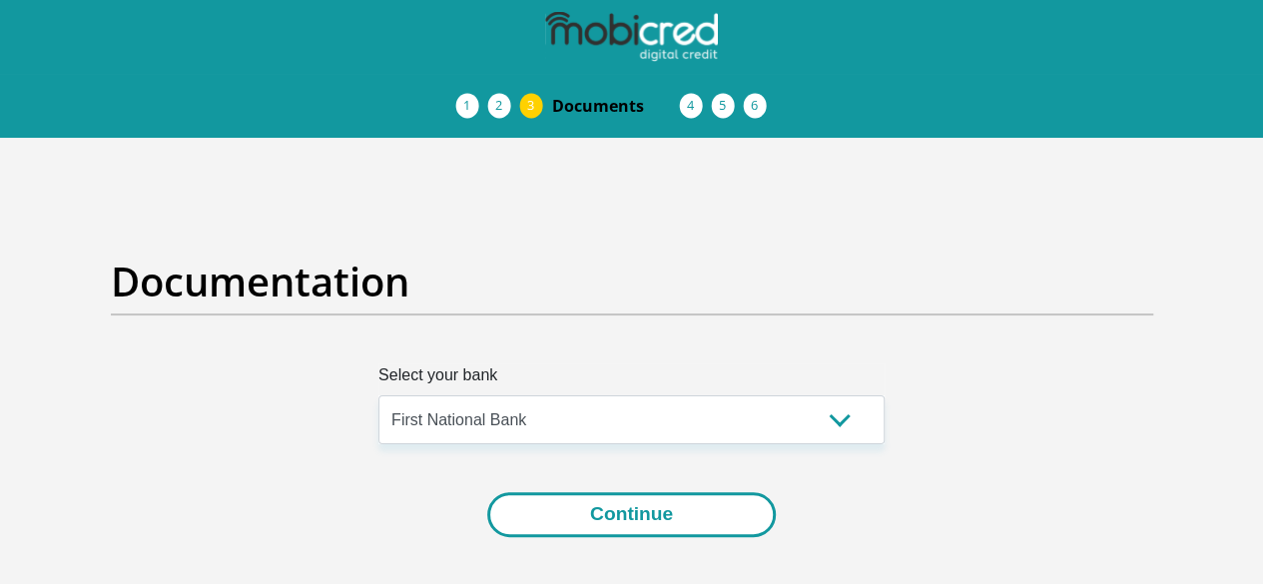
click at [593, 492] on button "Continue" at bounding box center [631, 514] width 289 height 45
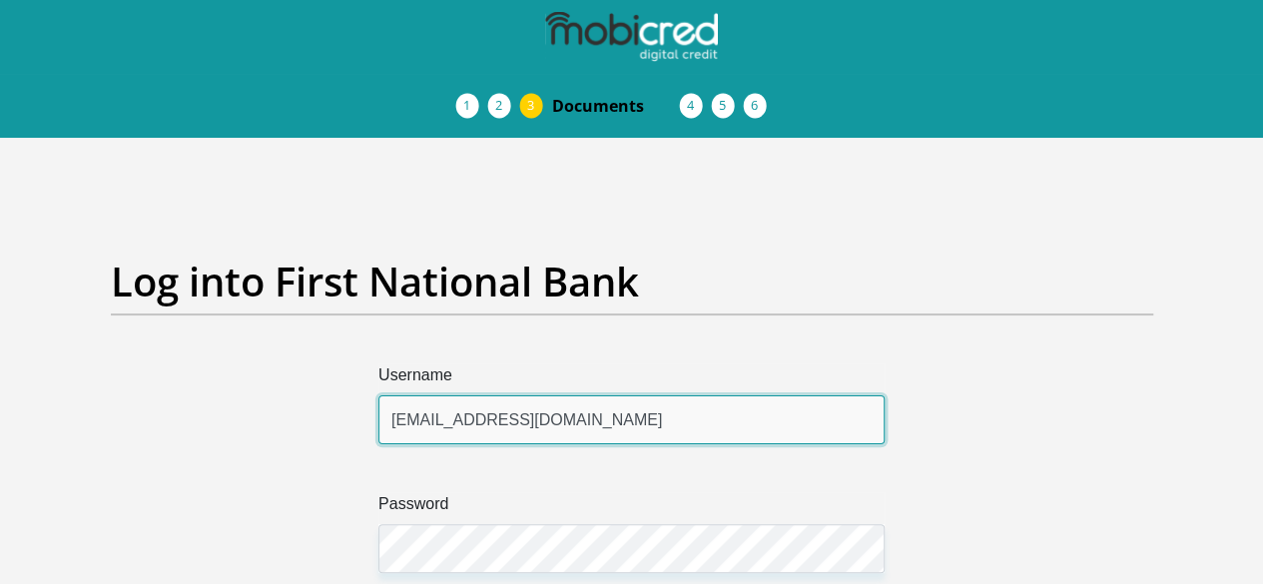
click at [664, 395] on input "[EMAIL_ADDRESS][DOMAIN_NAME]" at bounding box center [631, 419] width 506 height 49
type input "p"
type input "tseitshiro1998"
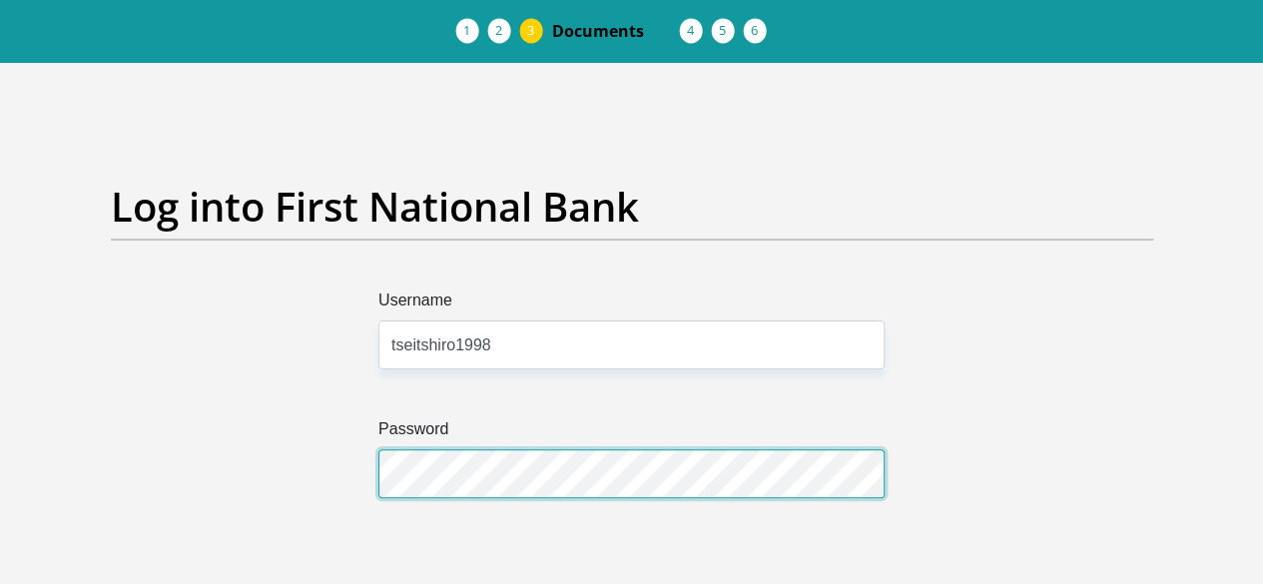
scroll to position [162, 0]
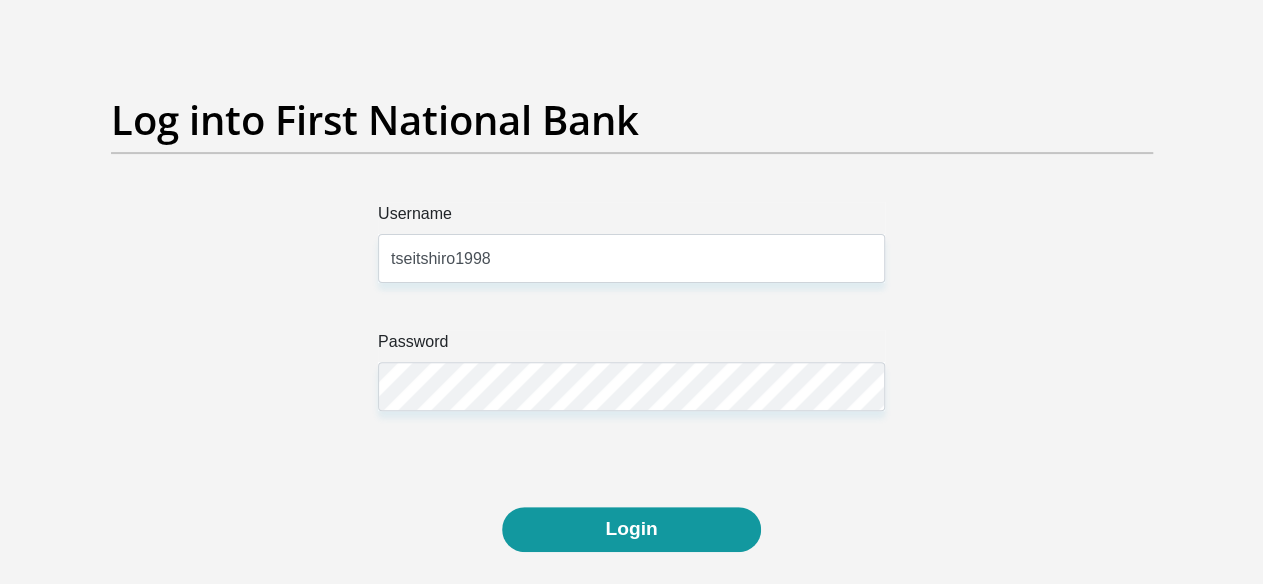
click at [609, 507] on button "Login" at bounding box center [631, 529] width 258 height 45
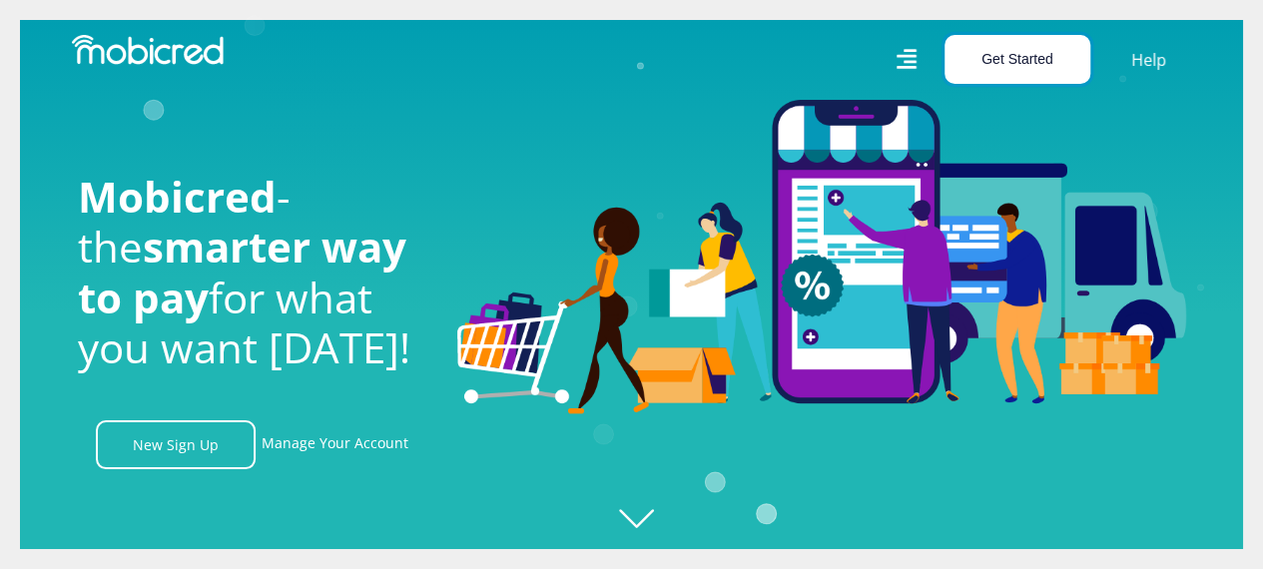
click at [1028, 69] on button "Get Started" at bounding box center [1018, 59] width 146 height 49
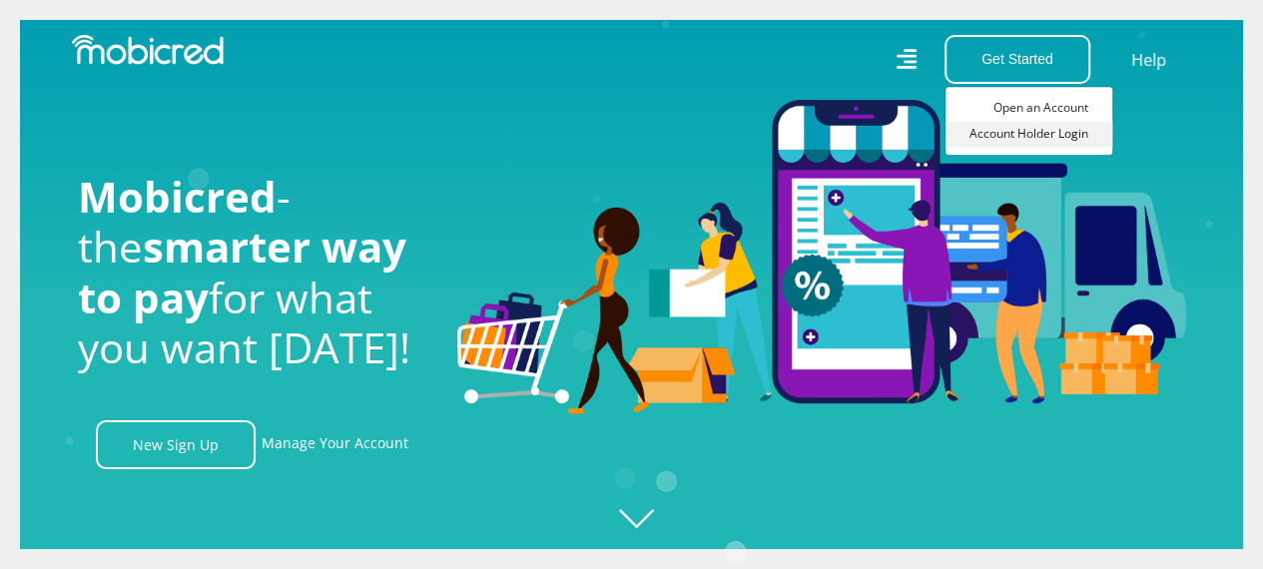
click at [1017, 129] on link "Account Holder Login" at bounding box center [1029, 134] width 167 height 26
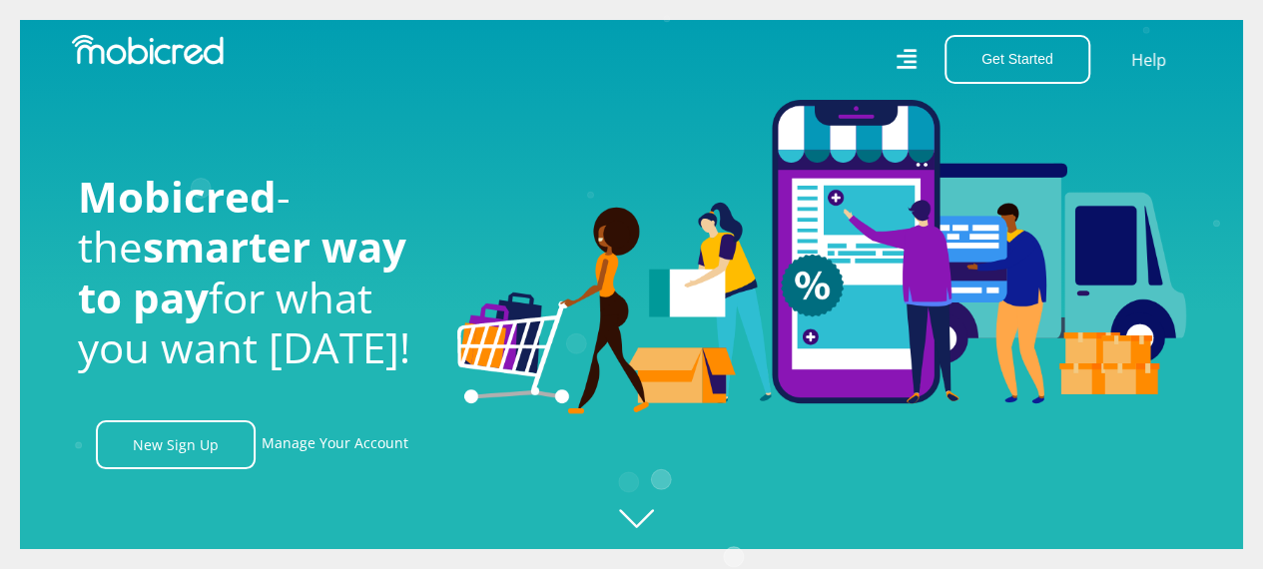
scroll to position [0, 1423]
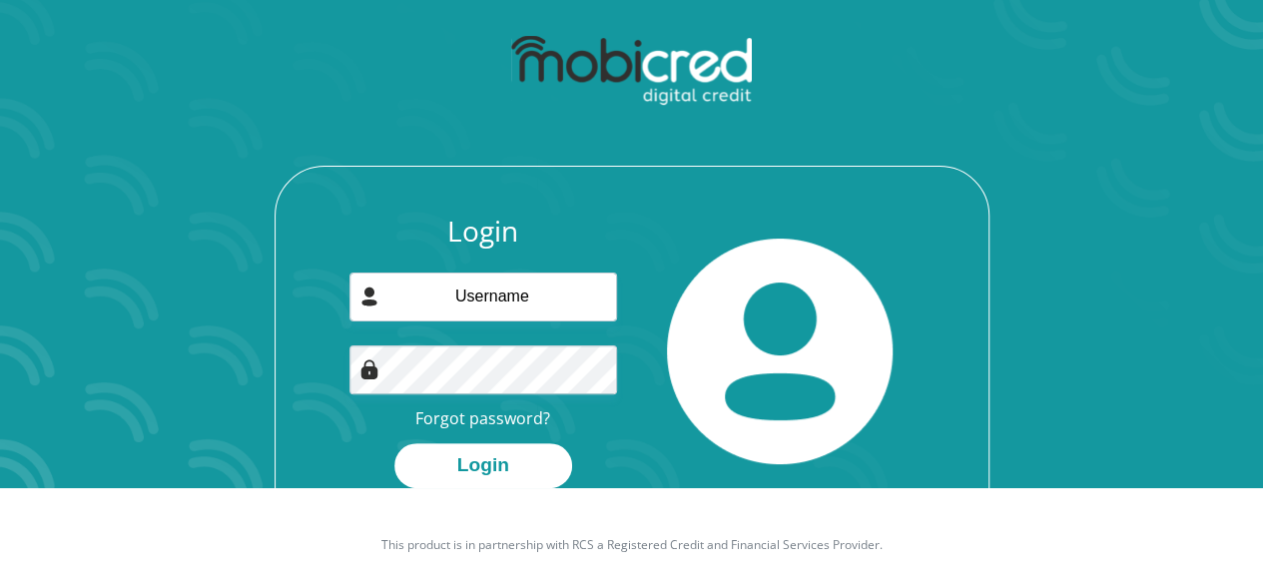
scroll to position [114, 0]
